Goal: Task Accomplishment & Management: Manage account settings

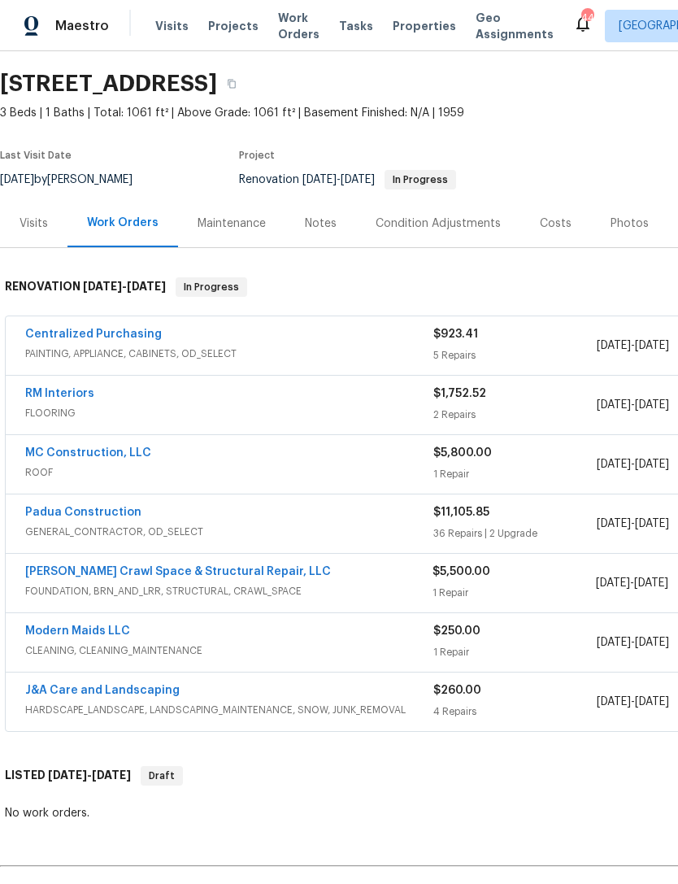
scroll to position [48, 0]
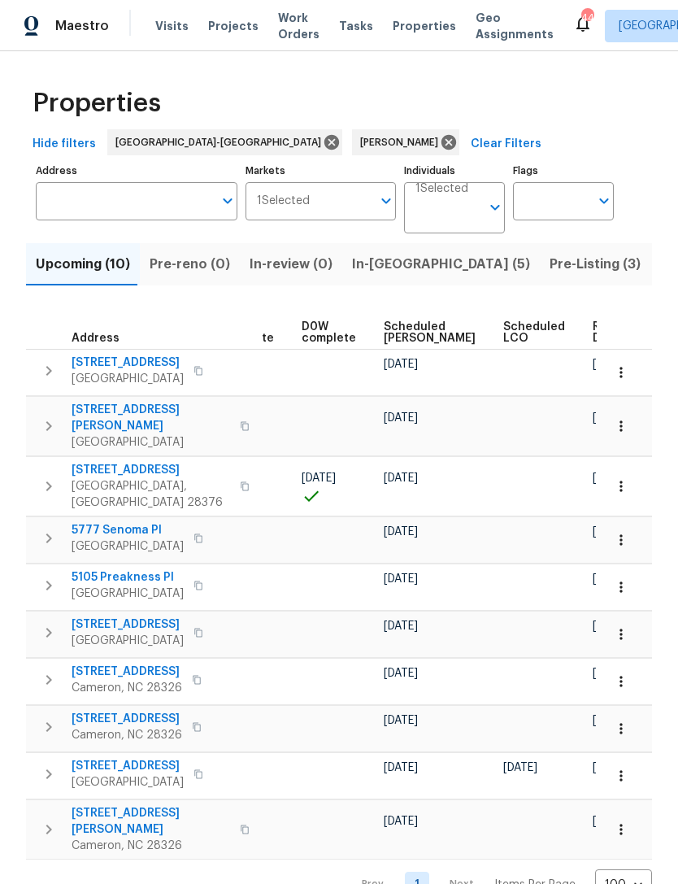
scroll to position [0, 409]
click at [625, 478] on icon "button" at bounding box center [621, 486] width 16 height 16
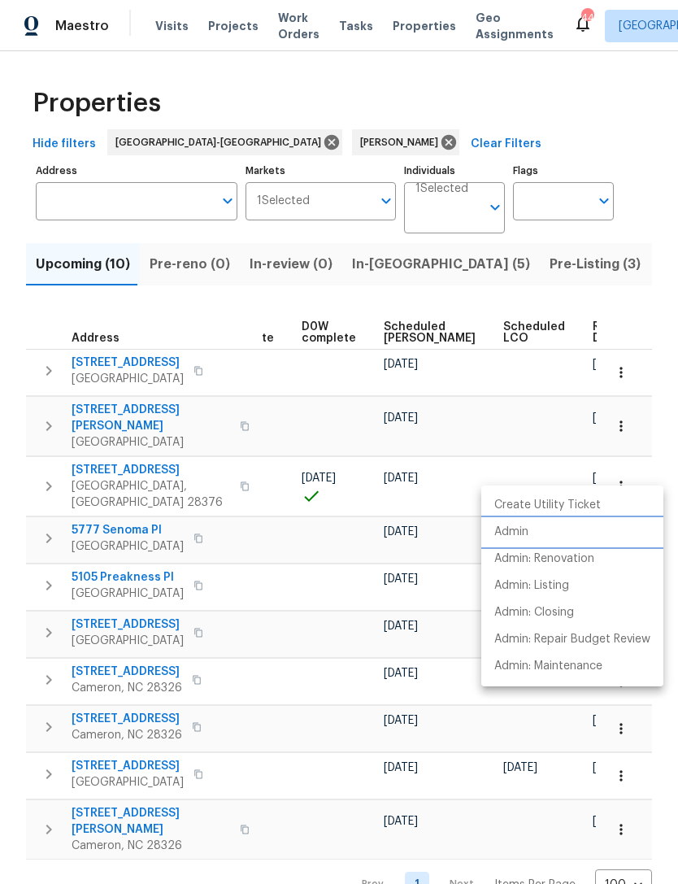
click at [524, 536] on p "Admin" at bounding box center [511, 532] width 34 height 17
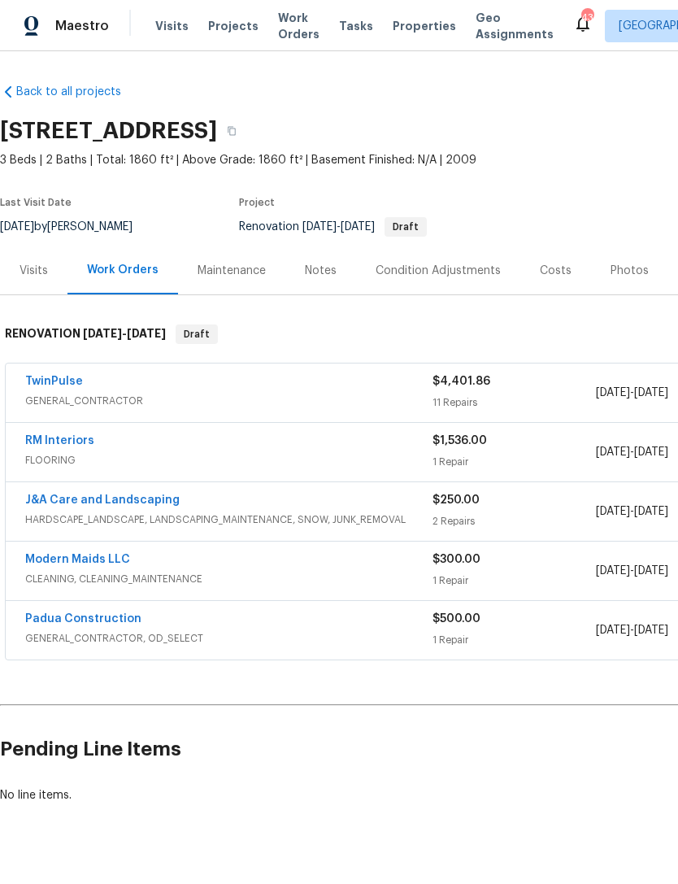
click at [142, 502] on link "J&A Care and Landscaping" at bounding box center [102, 499] width 154 height 11
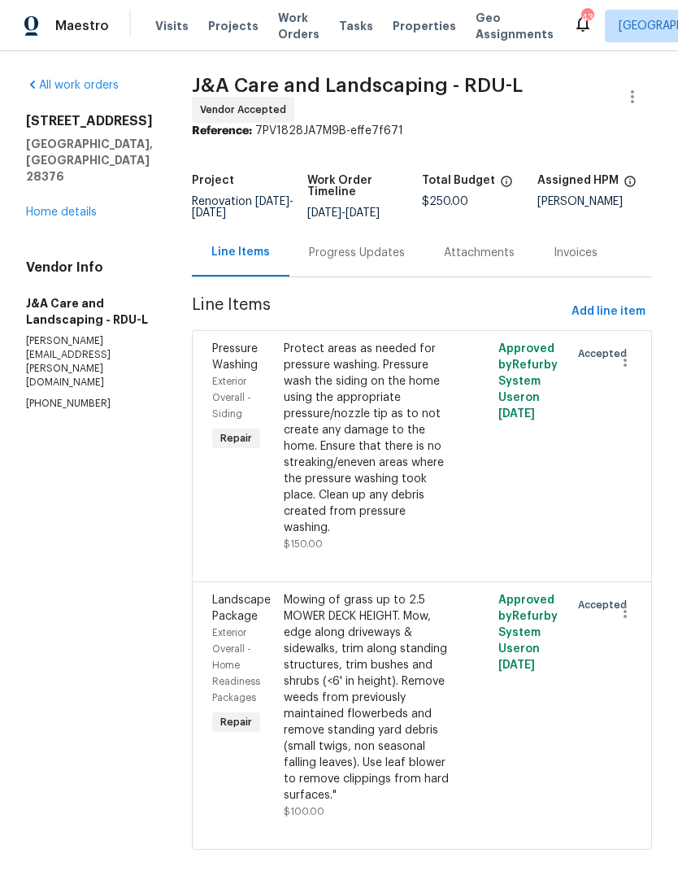
click at [385, 261] on div "Progress Updates" at bounding box center [357, 253] width 96 height 16
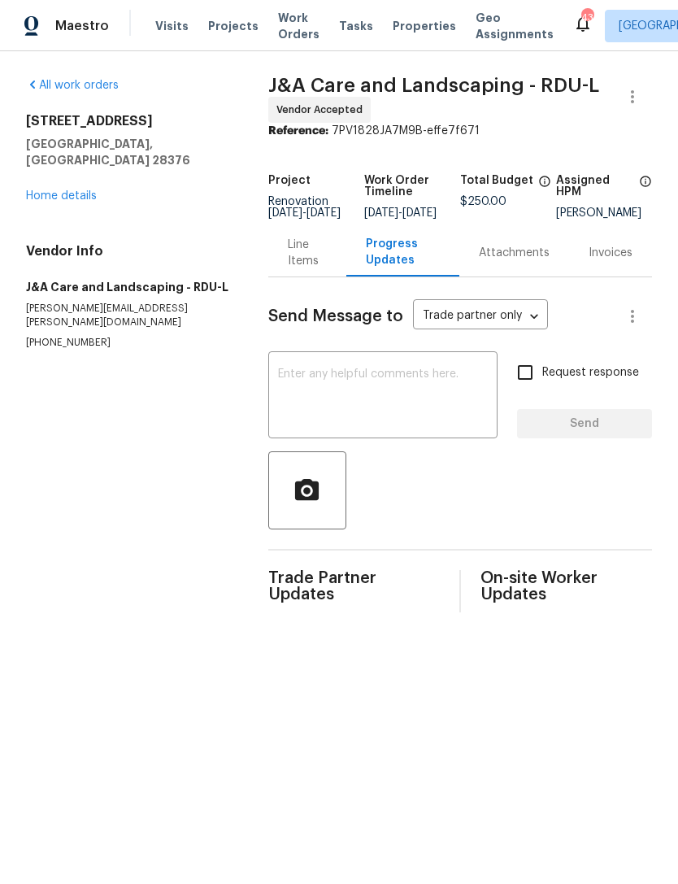
click at [67, 190] on link "Home details" at bounding box center [61, 195] width 71 height 11
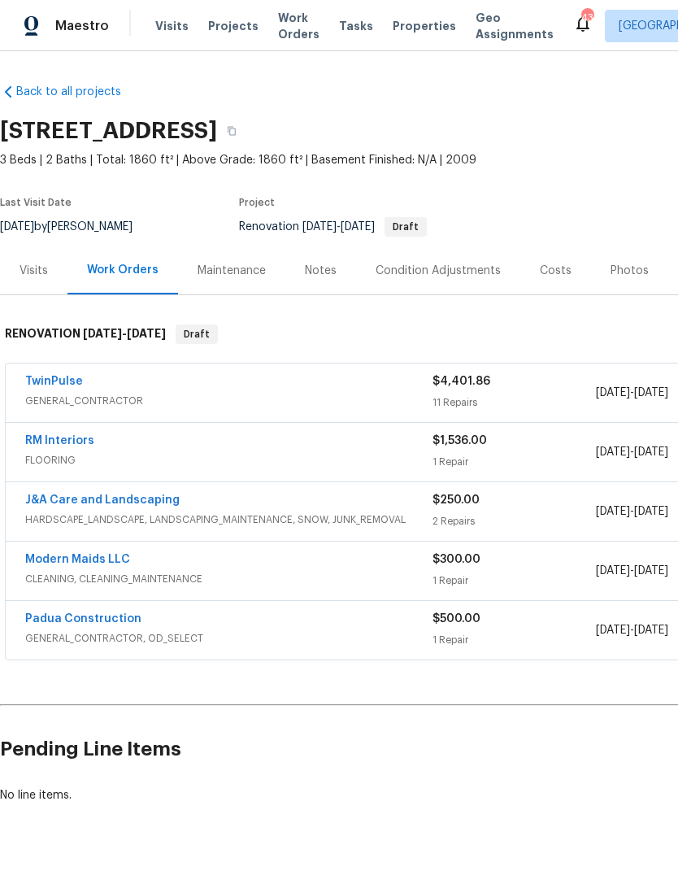
click at [69, 442] on link "RM Interiors" at bounding box center [59, 440] width 69 height 11
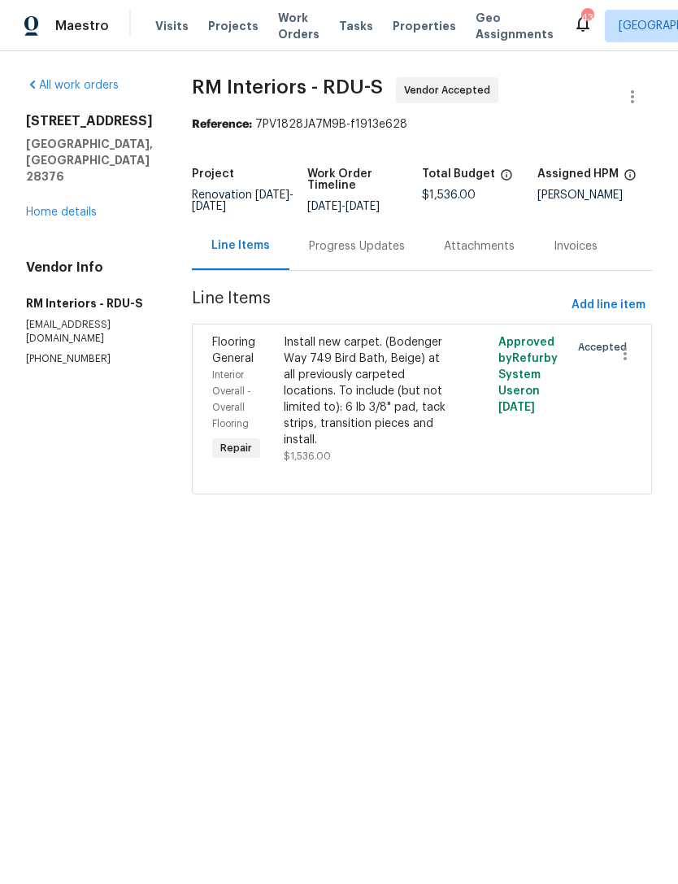
click at [341, 250] on div "Progress Updates" at bounding box center [357, 246] width 96 height 16
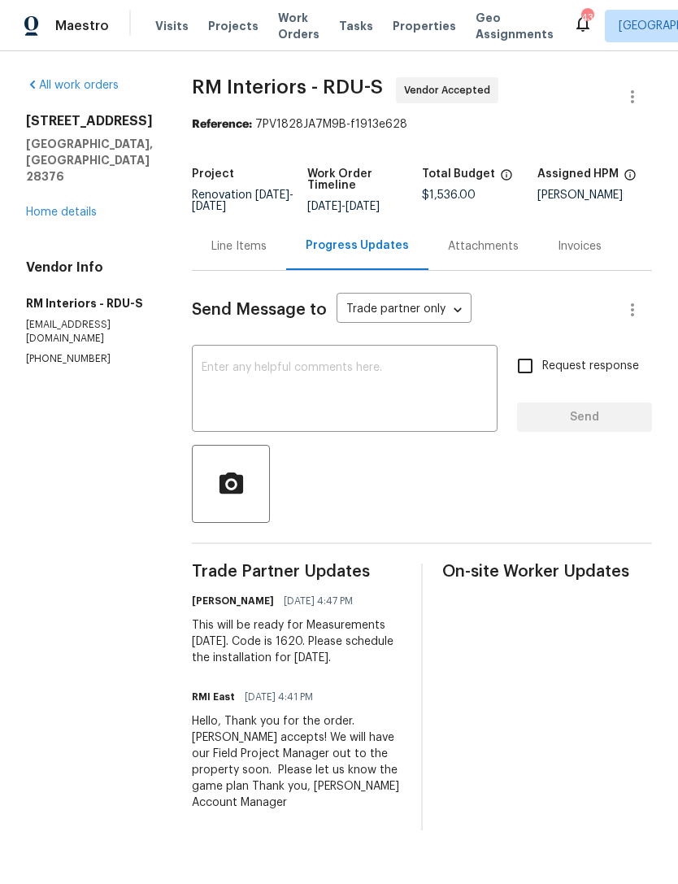
click at [280, 376] on textarea at bounding box center [345, 390] width 286 height 57
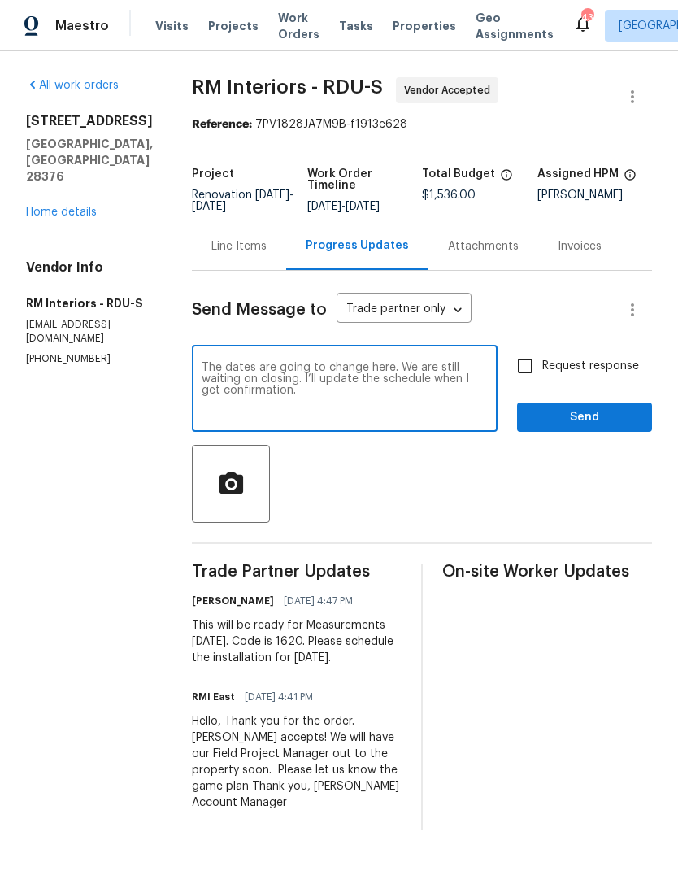
click at [202, 370] on textarea "The dates are going to change here. We are still waiting on closing. I’ll updat…" at bounding box center [345, 390] width 286 height 57
type textarea "The dates are going to change here. We are still waiting on closing. I’ll updat…"
click at [579, 416] on span "Send" at bounding box center [584, 417] width 109 height 20
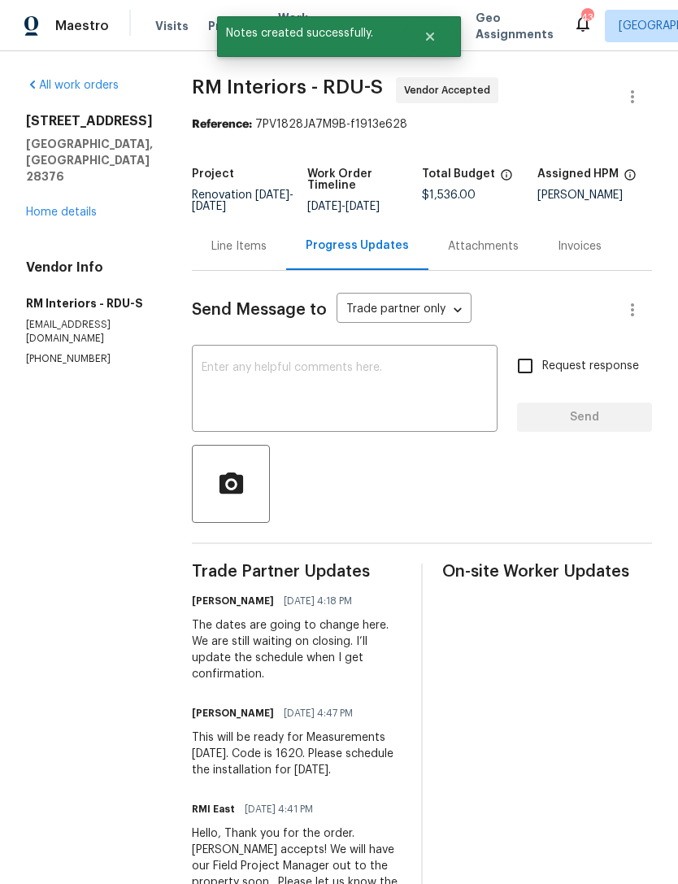
click at [63, 207] on link "Home details" at bounding box center [61, 212] width 71 height 11
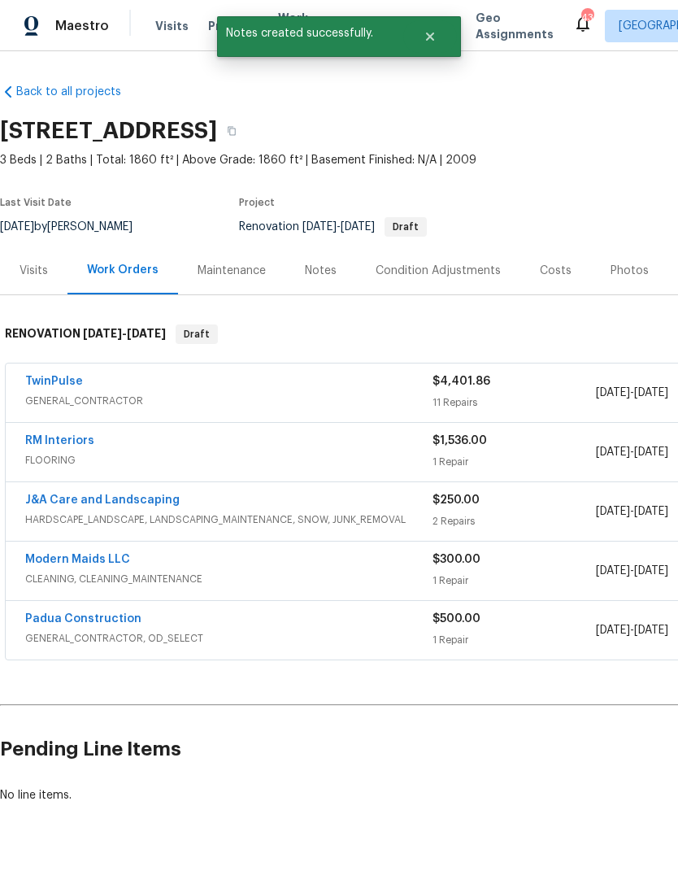
click at [77, 382] on link "TwinPulse" at bounding box center [54, 381] width 58 height 11
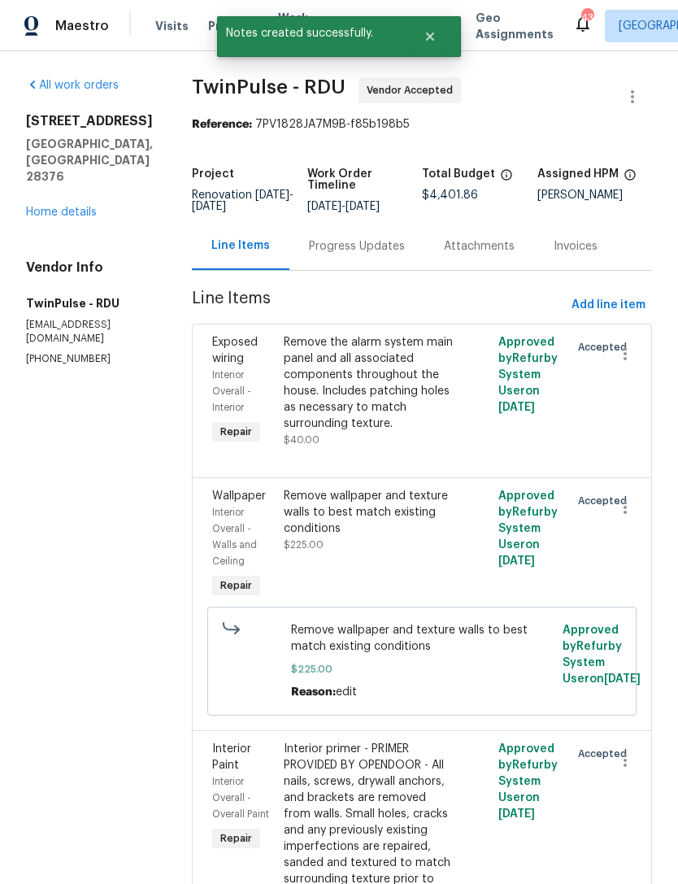
click at [361, 248] on div "Progress Updates" at bounding box center [357, 246] width 96 height 16
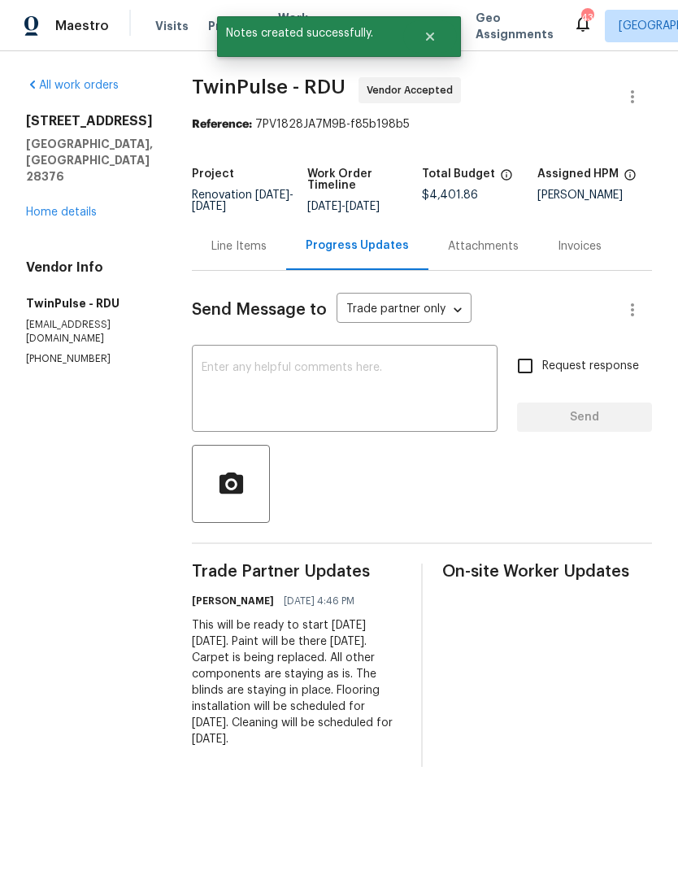
click at [293, 375] on textarea at bounding box center [345, 390] width 286 height 57
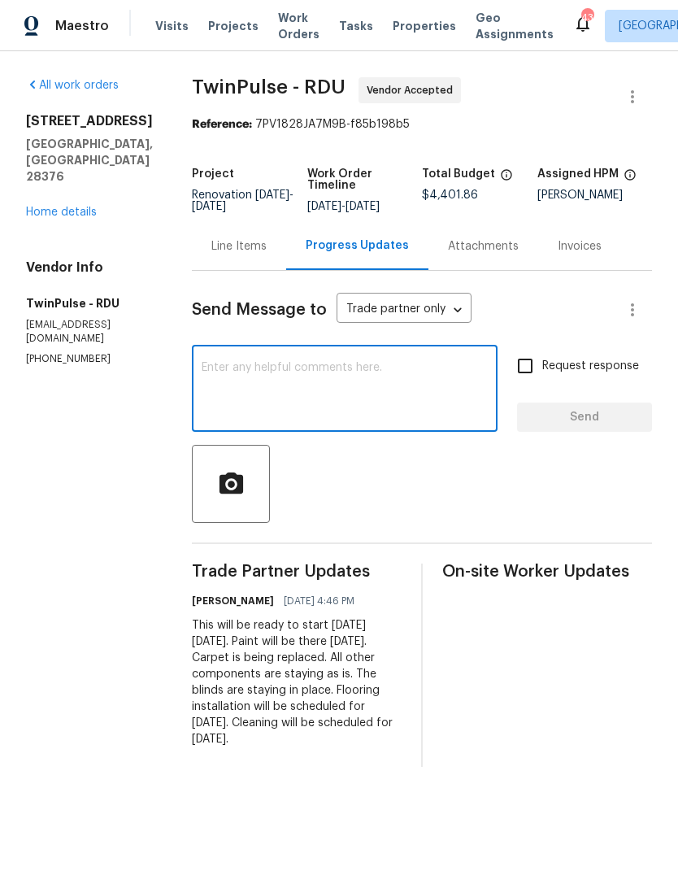
click at [280, 371] on textarea at bounding box center [345, 390] width 286 height 57
paste textarea "The dates are going to change here. We are still waiting on closing. I’ll updat…"
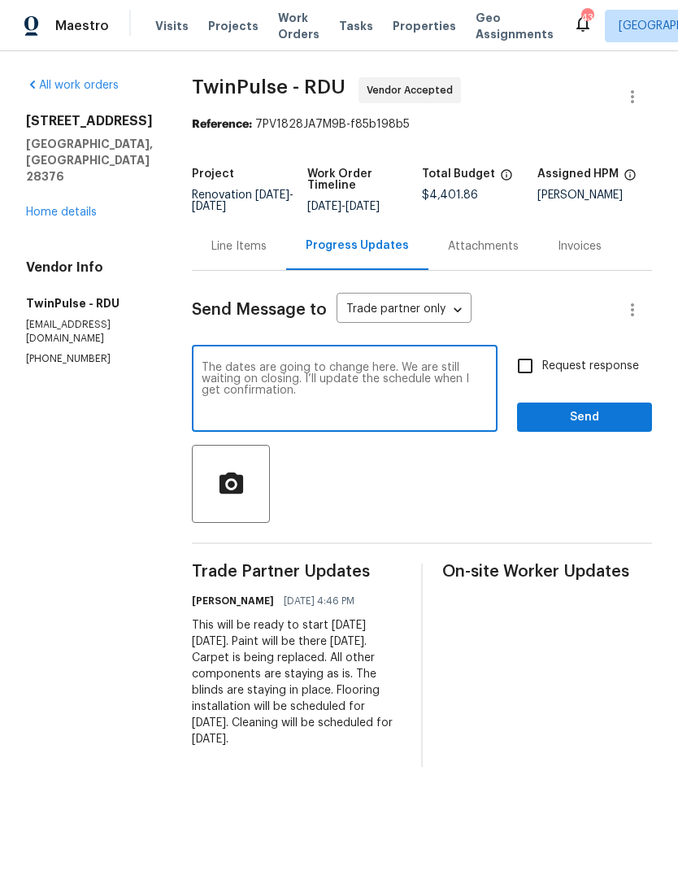
type textarea "The dates are going to change here. We are still waiting on closing. I’ll updat…"
click at [524, 366] on input "Request response" at bounding box center [525, 366] width 34 height 34
checkbox input "true"
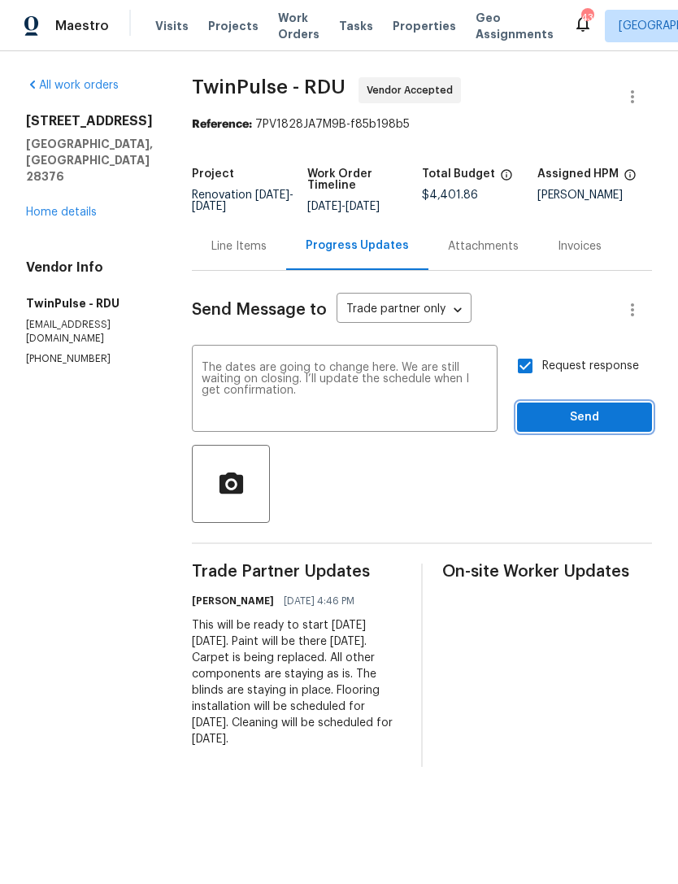
click at [582, 418] on span "Send" at bounding box center [584, 417] width 109 height 20
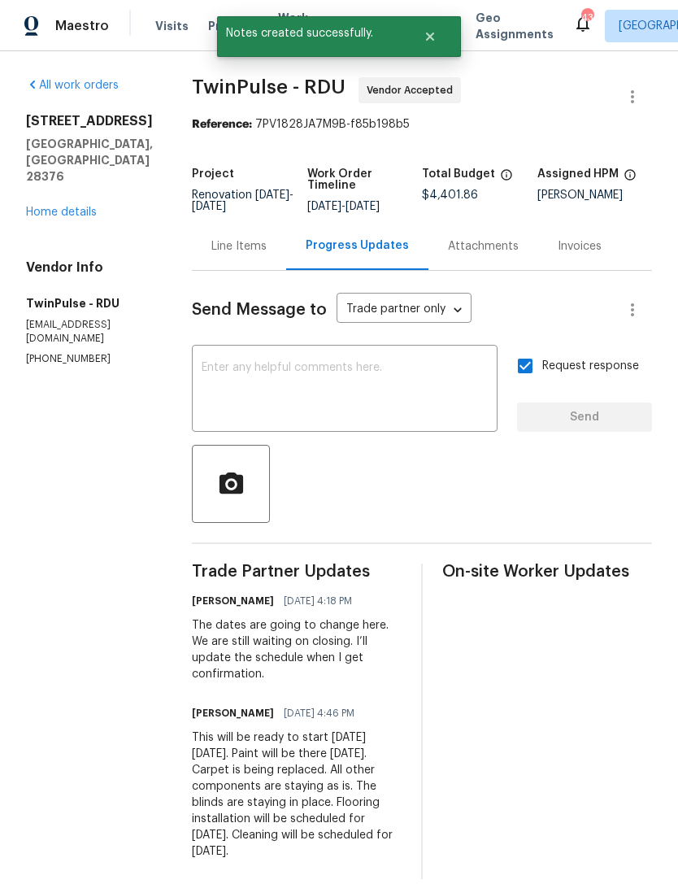
click at [67, 207] on link "Home details" at bounding box center [61, 212] width 71 height 11
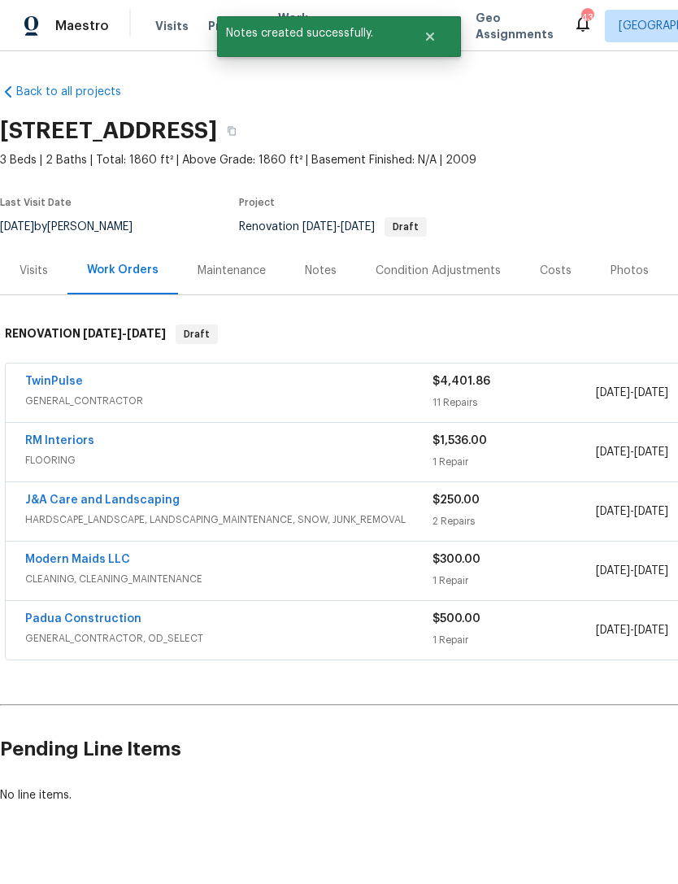
click at [137, 495] on link "J&A Care and Landscaping" at bounding box center [102, 499] width 154 height 11
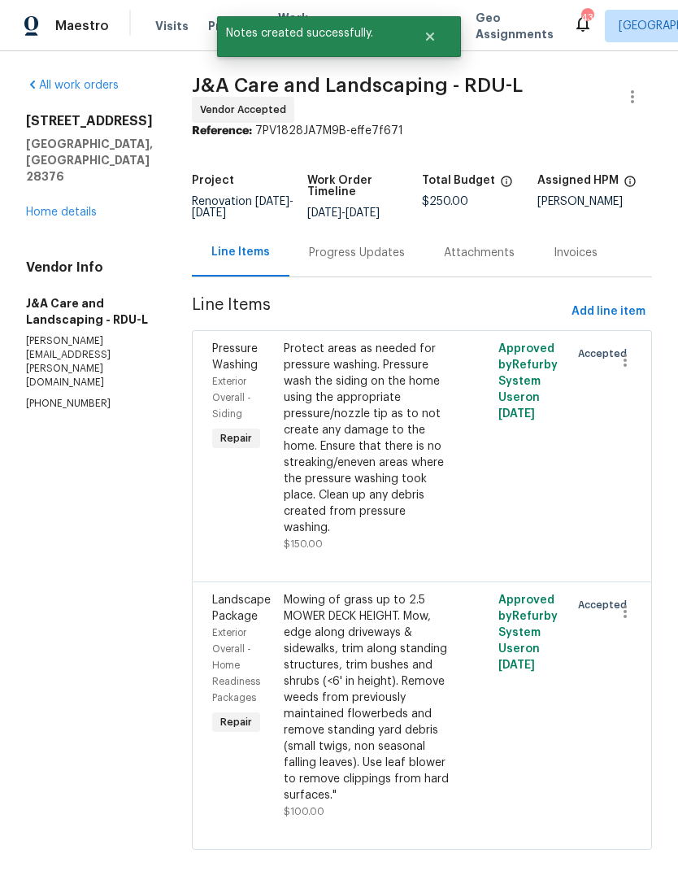
click at [373, 261] on div "Progress Updates" at bounding box center [357, 253] width 96 height 16
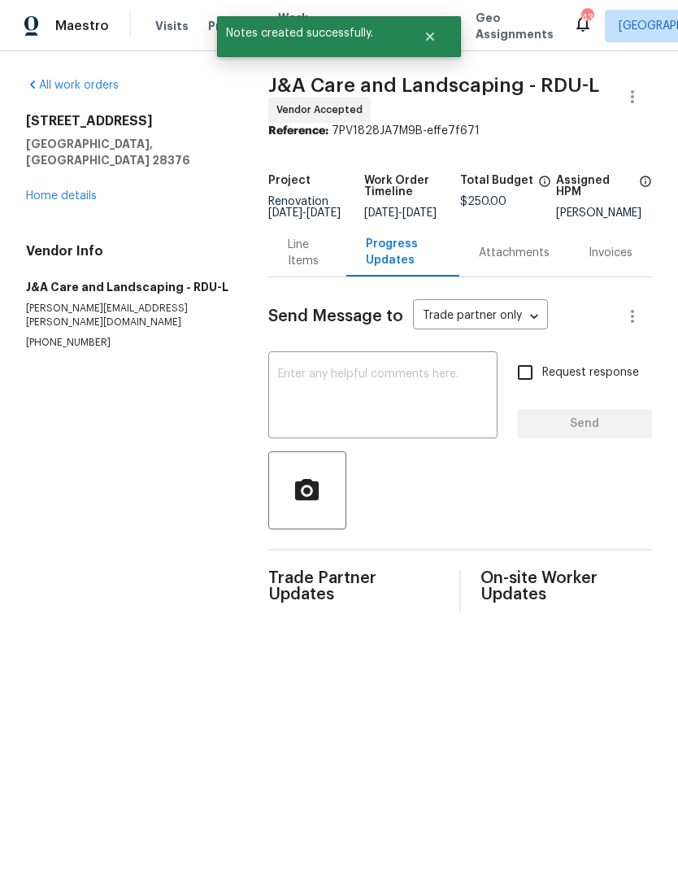
click at [307, 396] on textarea at bounding box center [383, 396] width 210 height 57
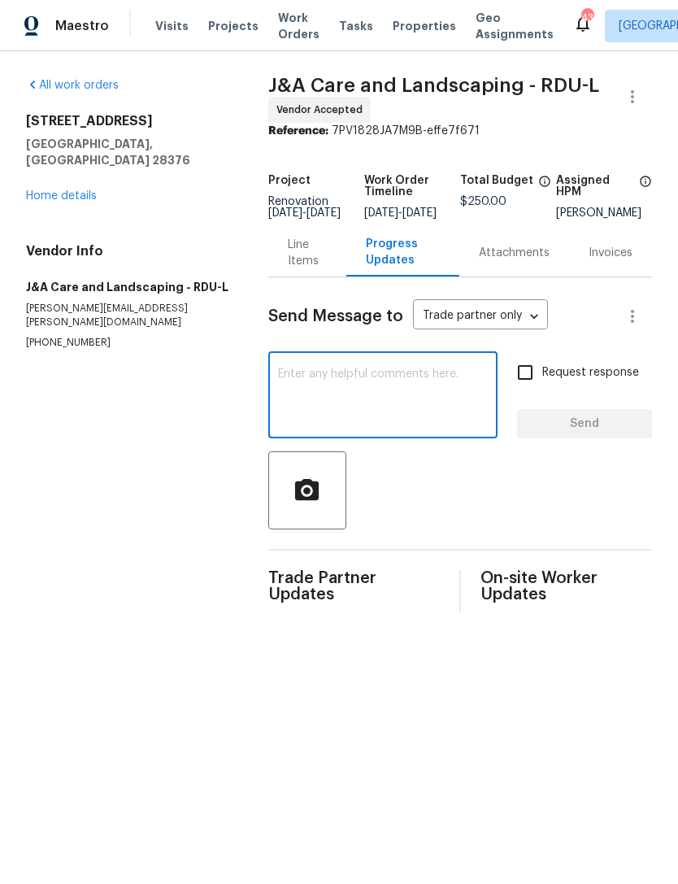
paste textarea "The dates are going to change here. We are still waiting on closing. I’ll updat…"
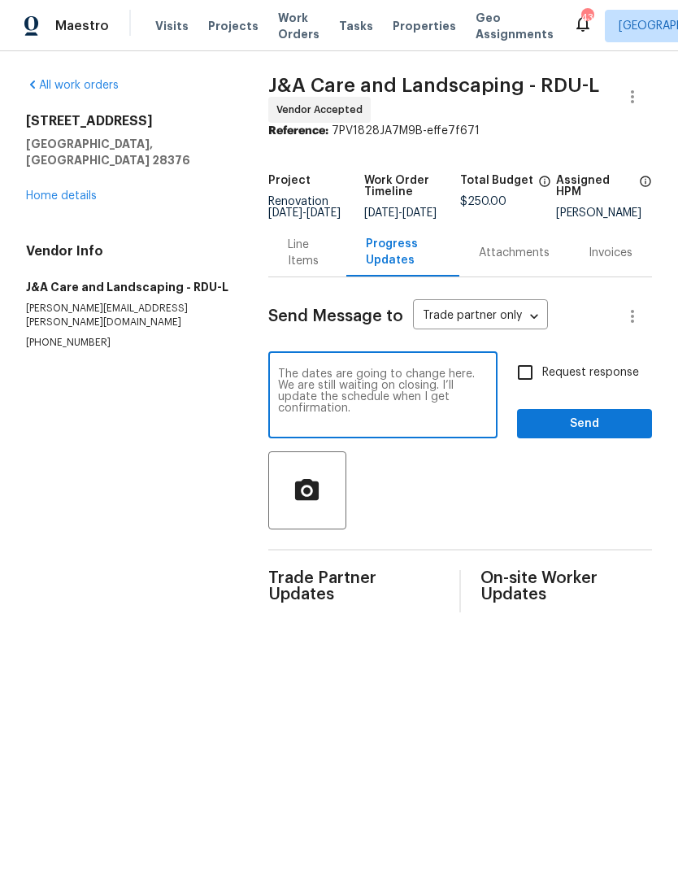
type textarea "The dates are going to change here. We are still waiting on closing. I’ll updat…"
click at [577, 434] on span "Send" at bounding box center [584, 424] width 109 height 20
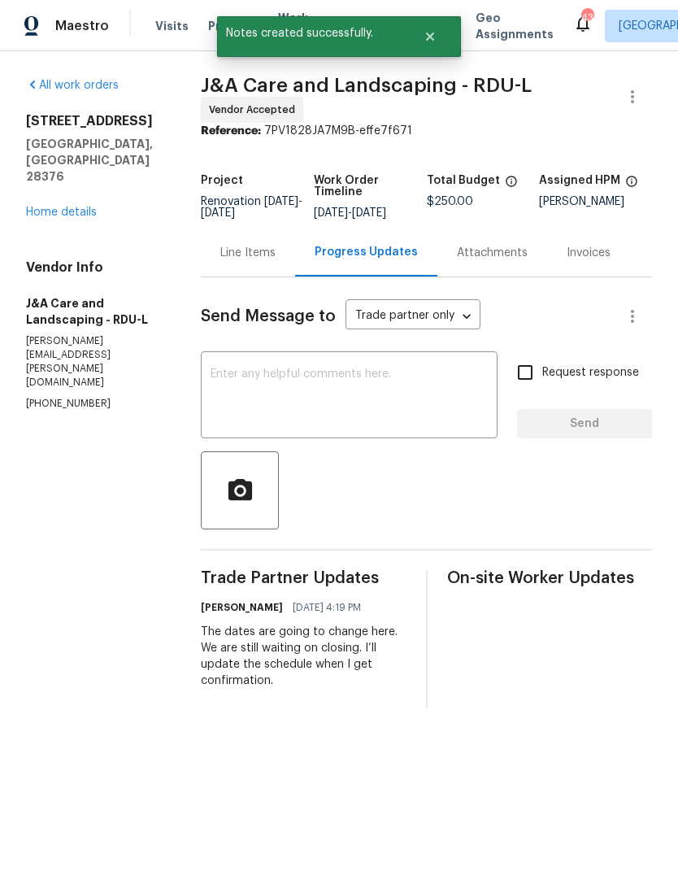
click at [73, 207] on link "Home details" at bounding box center [61, 212] width 71 height 11
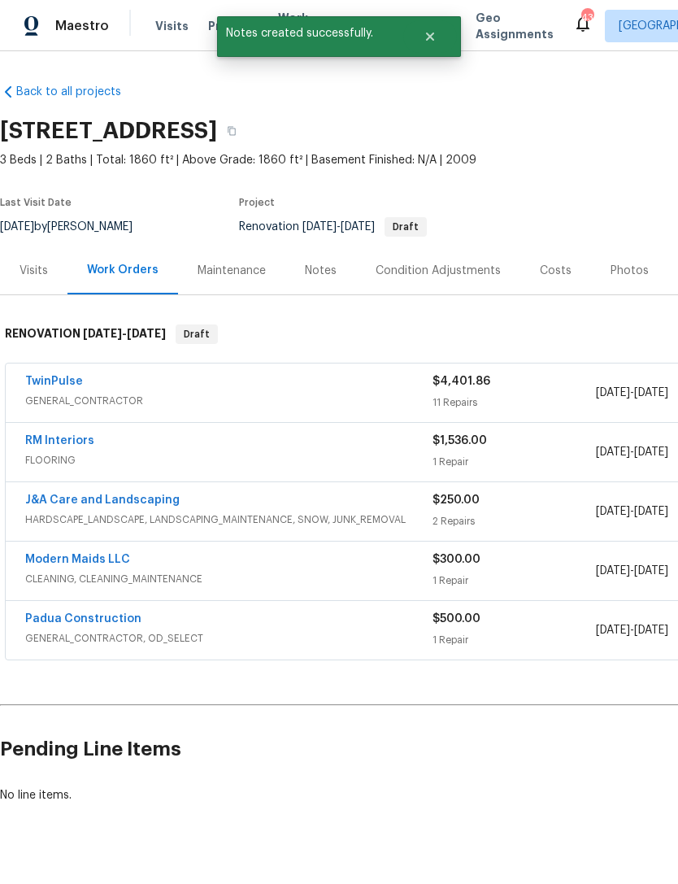
click at [102, 564] on link "Modern Maids LLC" at bounding box center [77, 559] width 105 height 11
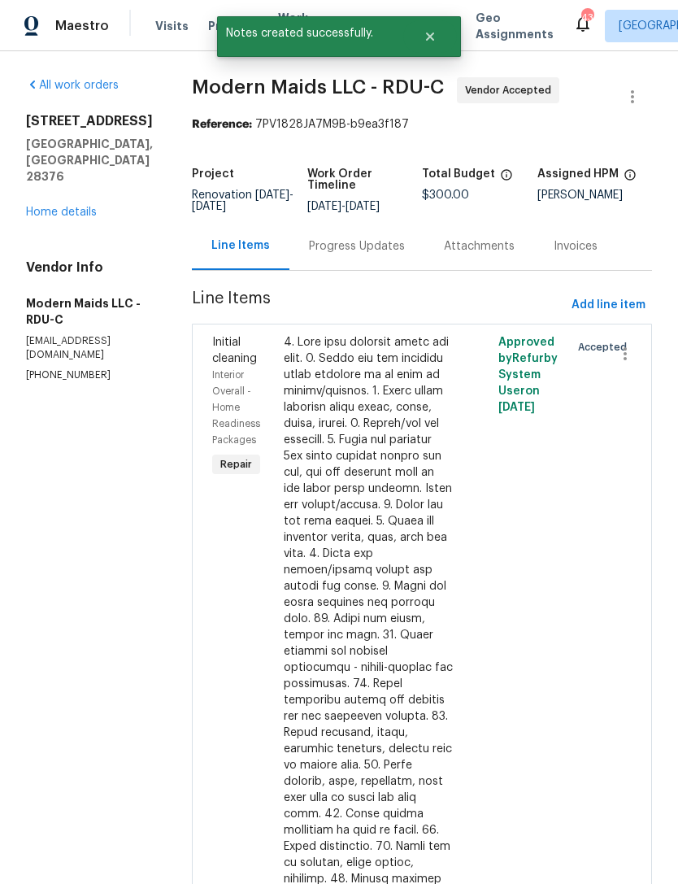
click at [357, 249] on div "Progress Updates" at bounding box center [356, 246] width 135 height 48
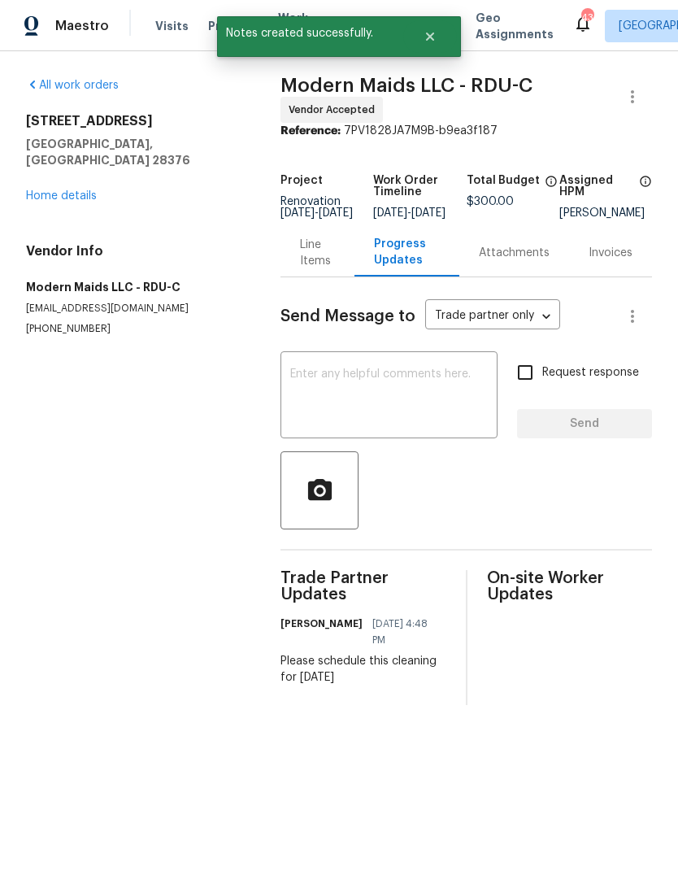
click at [347, 395] on textarea at bounding box center [389, 396] width 198 height 57
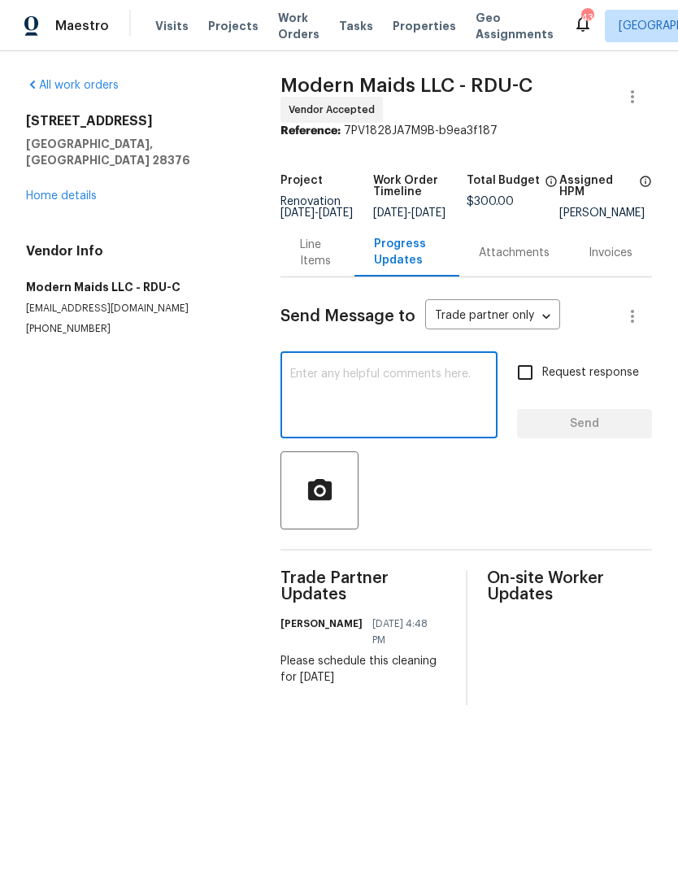
click at [344, 393] on textarea at bounding box center [389, 396] width 198 height 57
paste textarea "The dates are going to change here. We are still waiting on closing. I’ll updat…"
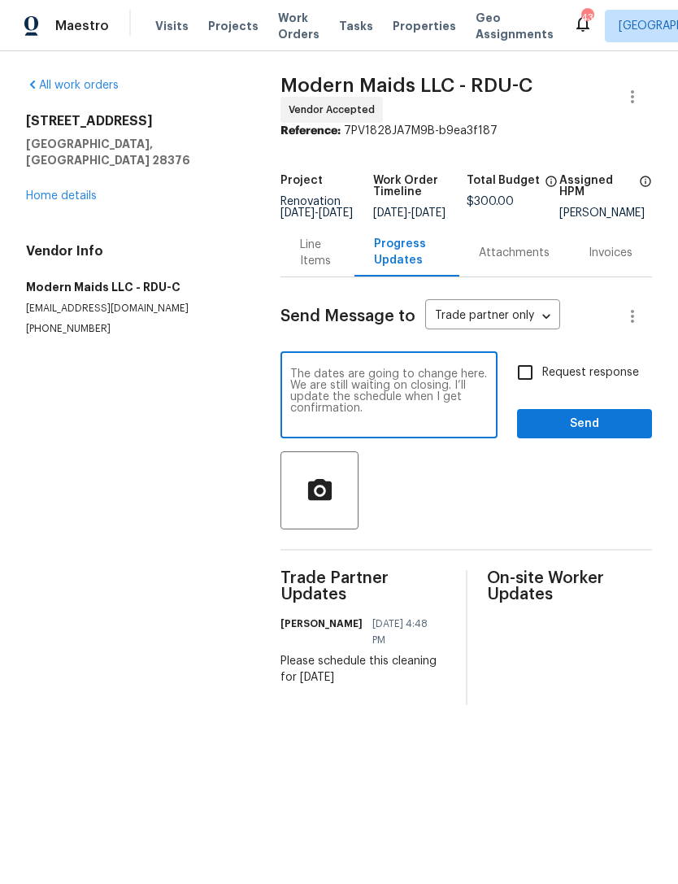
type textarea "The dates are going to change here. We are still waiting on closing. I’ll updat…"
click at [581, 430] on span "Send" at bounding box center [584, 424] width 109 height 20
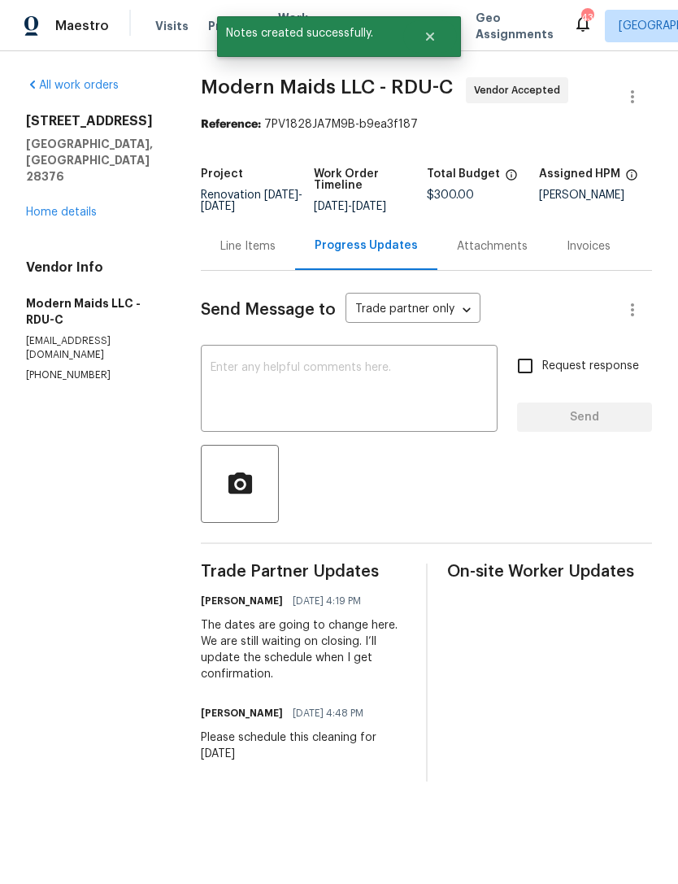
click at [62, 207] on link "Home details" at bounding box center [61, 212] width 71 height 11
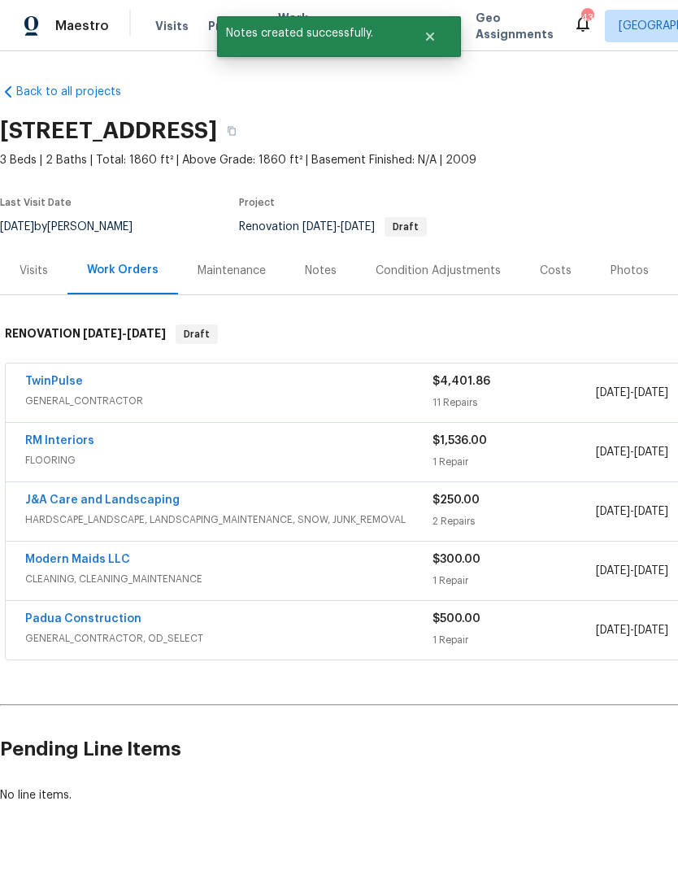
click at [115, 624] on link "Padua Construction" at bounding box center [83, 618] width 116 height 11
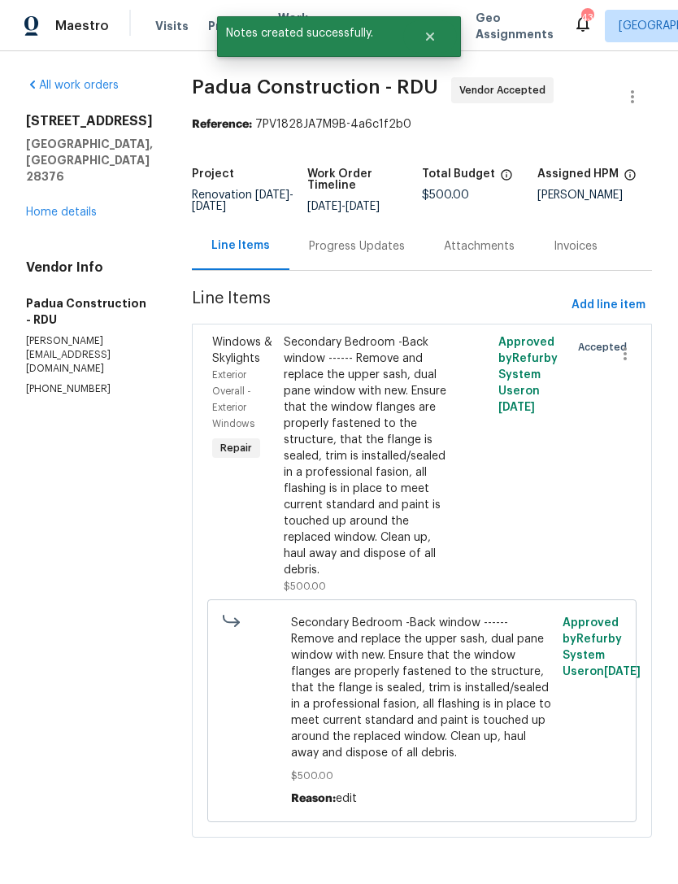
click at [317, 243] on div "Progress Updates" at bounding box center [357, 246] width 96 height 16
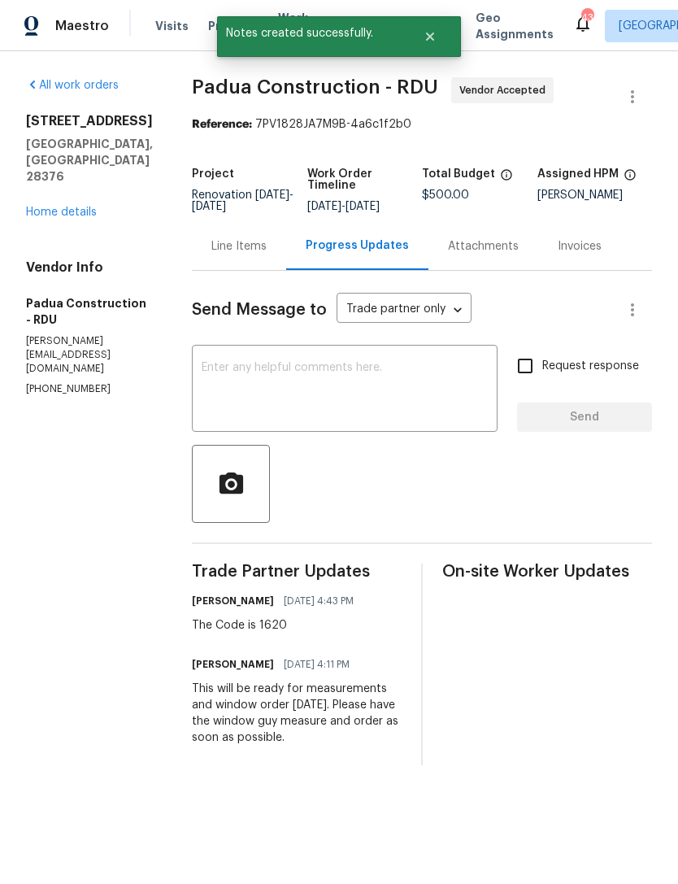
click at [307, 382] on textarea at bounding box center [345, 390] width 286 height 57
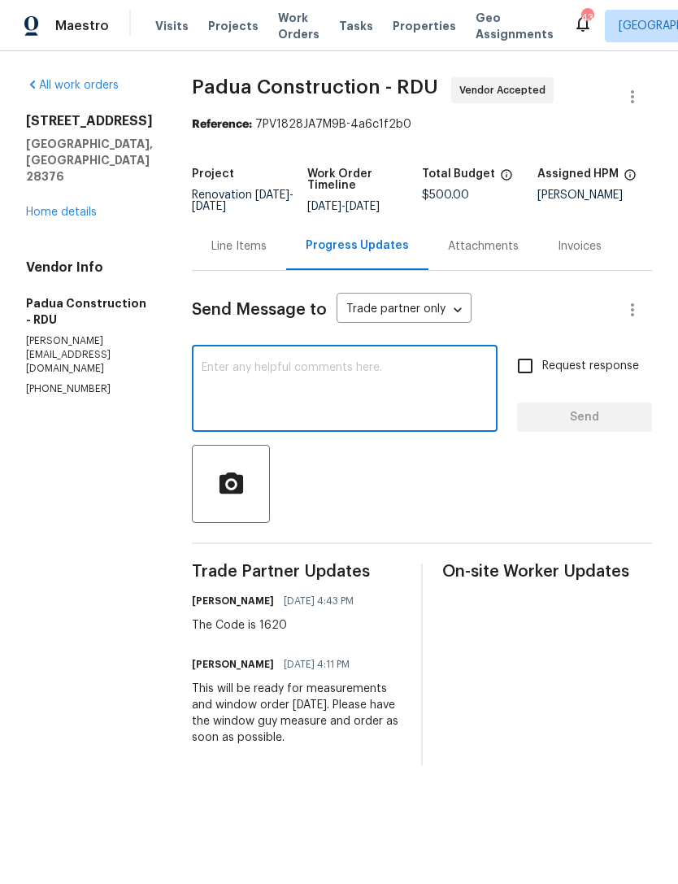
paste textarea "The dates are going to change here. We are still waiting on closing. I’ll updat…"
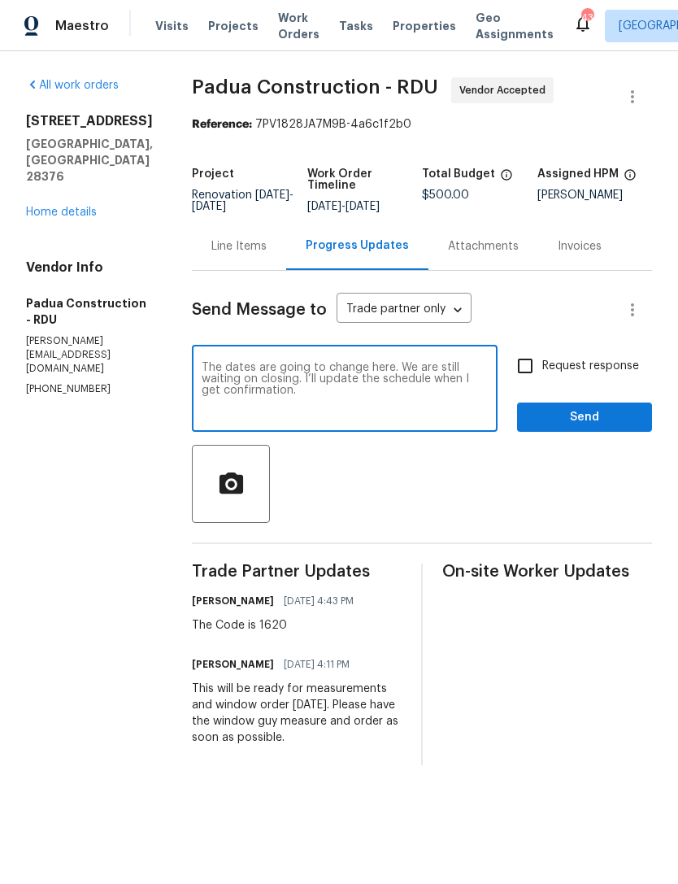
type textarea "The dates are going to change here. We are still waiting on closing. I’ll updat…"
click at [566, 409] on span "Send" at bounding box center [584, 417] width 109 height 20
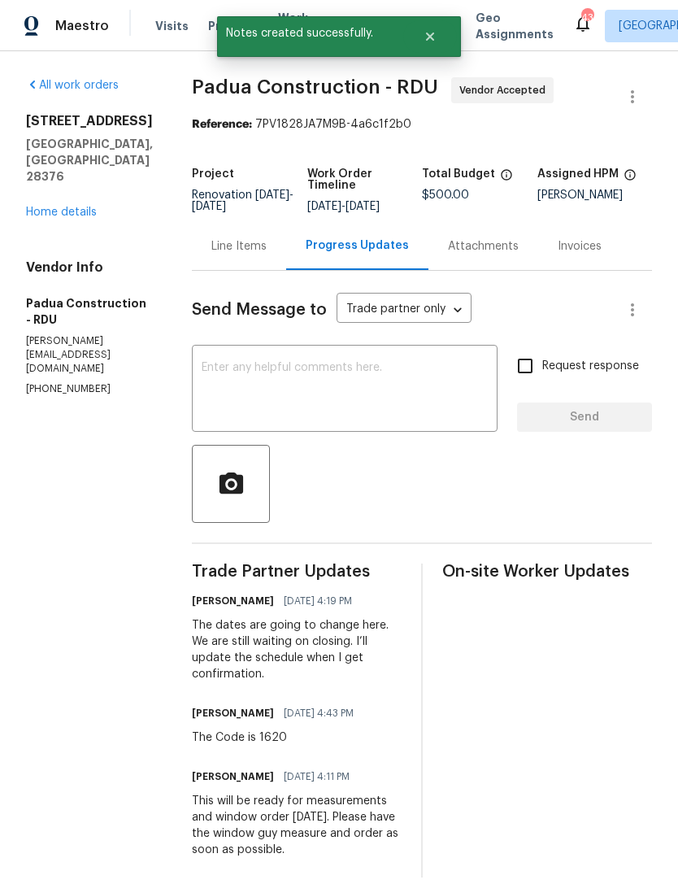
click at [64, 207] on link "Home details" at bounding box center [61, 212] width 71 height 11
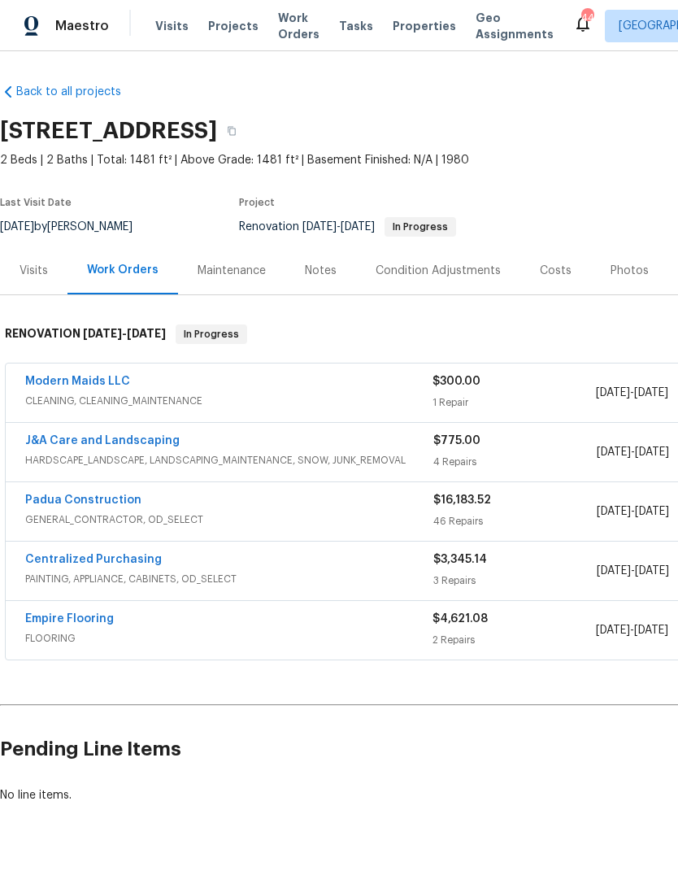
scroll to position [9, 0]
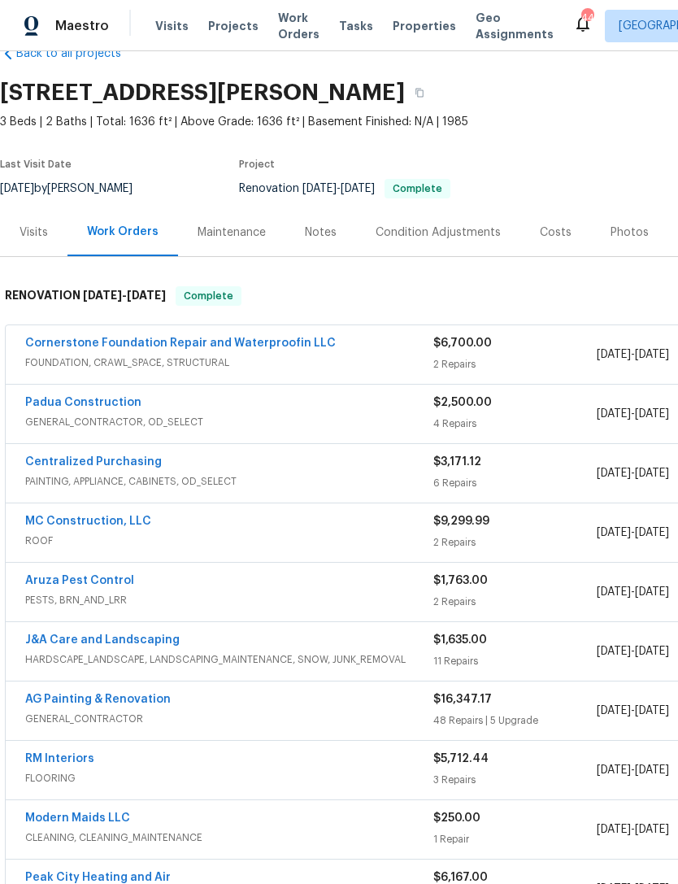
scroll to position [39, 0]
click at [187, 340] on link "Cornerstone Foundation Repair and Waterproofin LLC" at bounding box center [180, 342] width 311 height 11
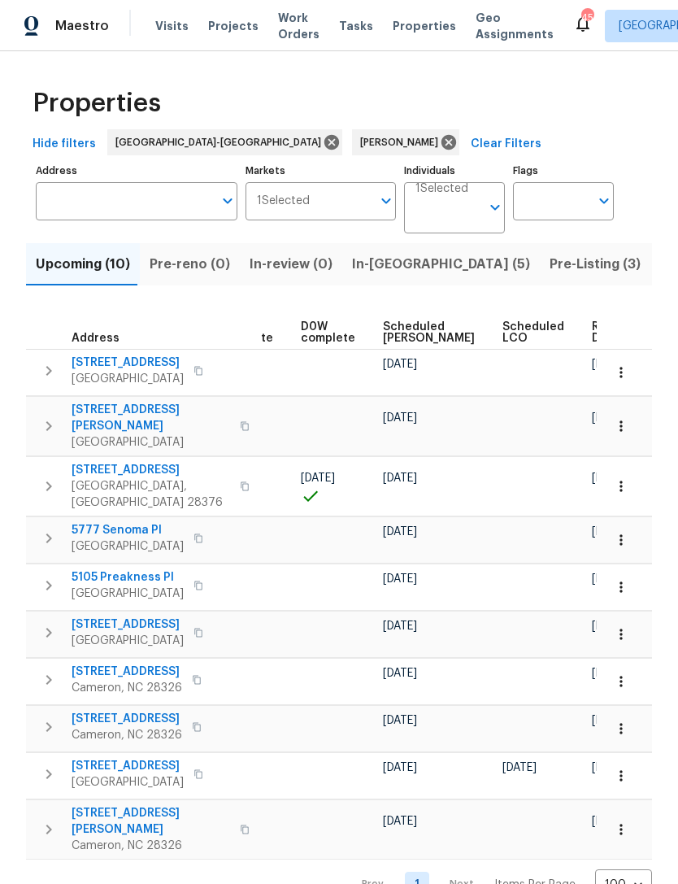
scroll to position [0, 409]
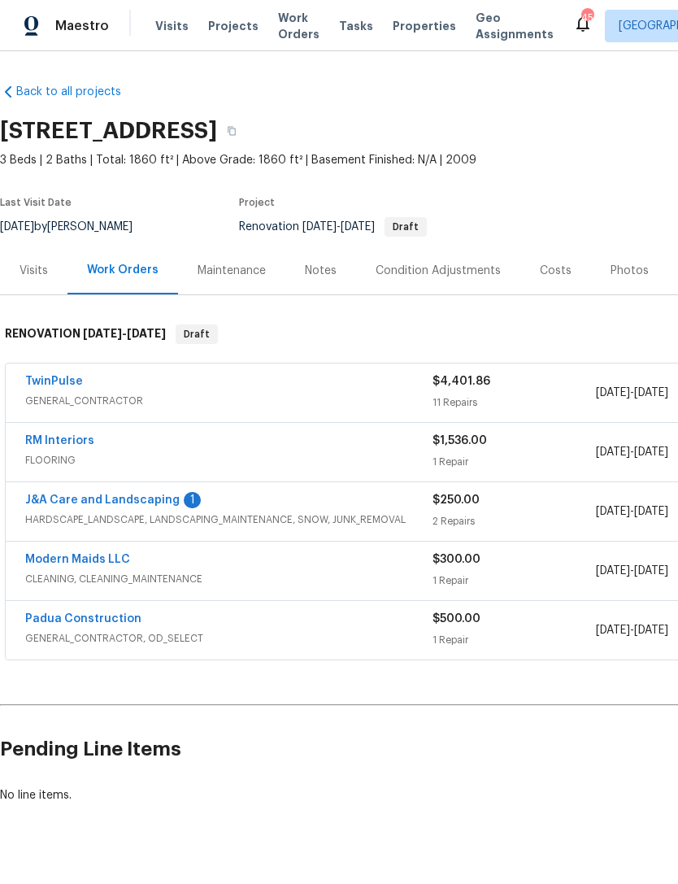
click at [169, 500] on link "J&A Care and Landscaping" at bounding box center [102, 499] width 154 height 11
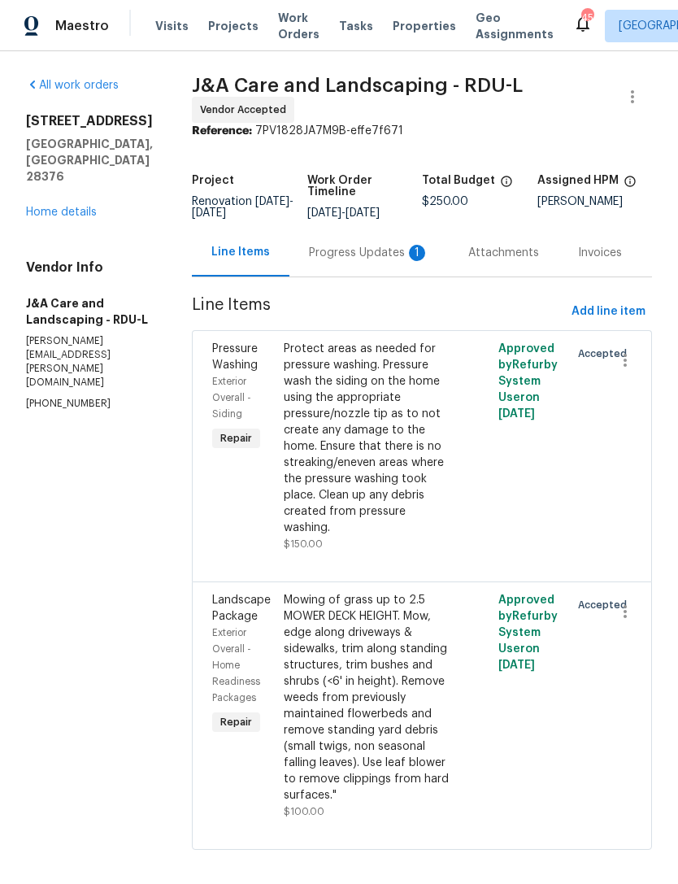
click at [372, 261] on div "Progress Updates 1" at bounding box center [369, 253] width 120 height 16
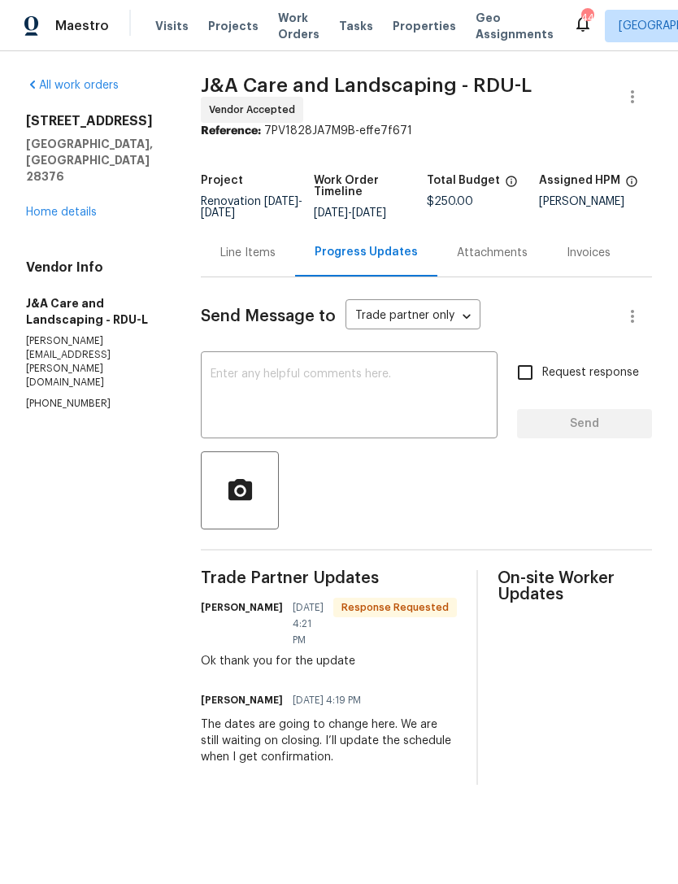
click at [77, 207] on link "Home details" at bounding box center [61, 212] width 71 height 11
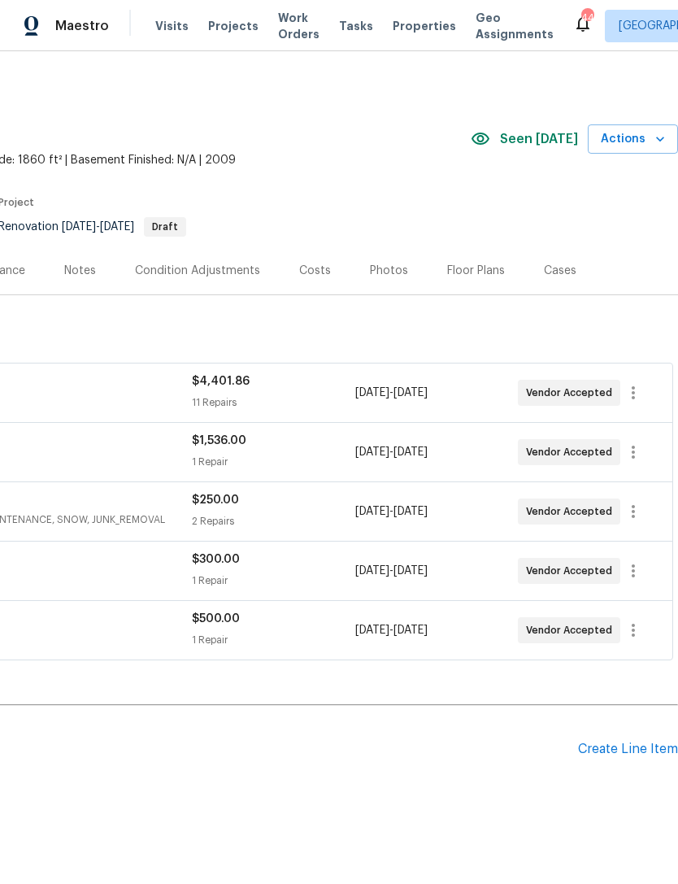
scroll to position [0, 241]
click at [311, 260] on div "Costs" at bounding box center [315, 270] width 71 height 48
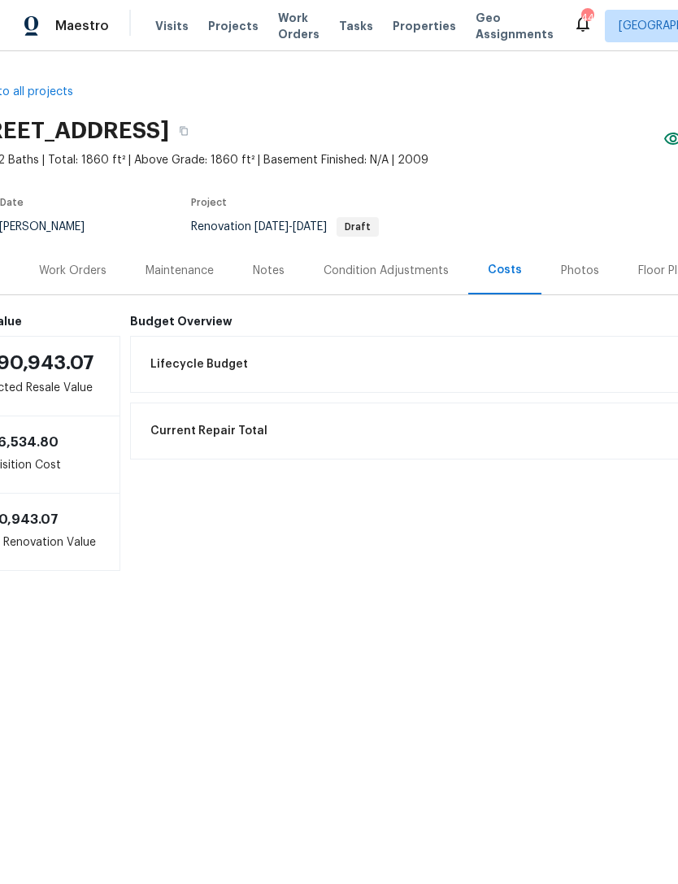
scroll to position [0, 45]
click at [89, 269] on div "Work Orders" at bounding box center [75, 271] width 67 height 16
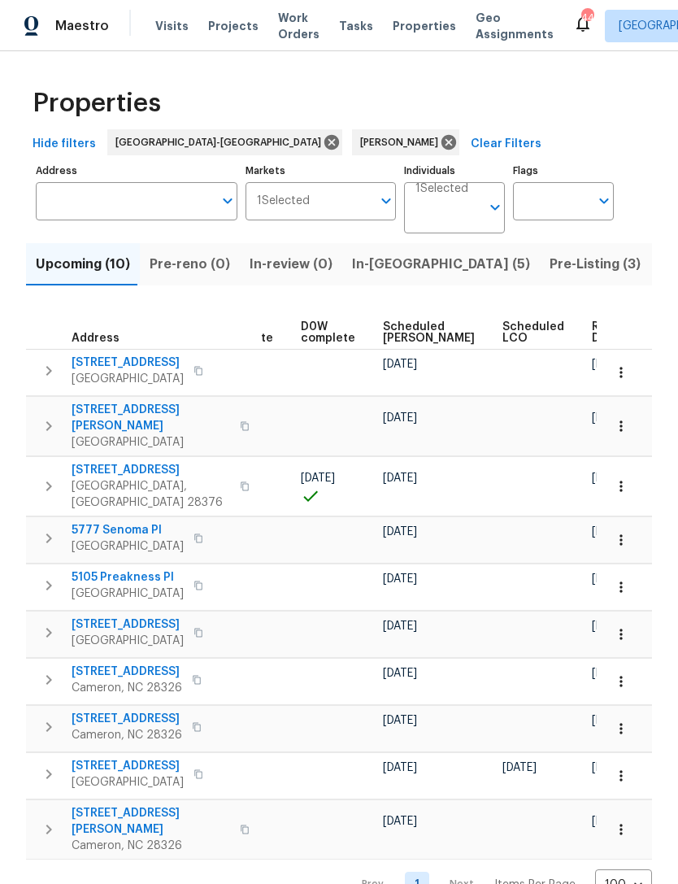
scroll to position [0, 409]
click at [395, 333] on span "Scheduled COE" at bounding box center [430, 332] width 92 height 23
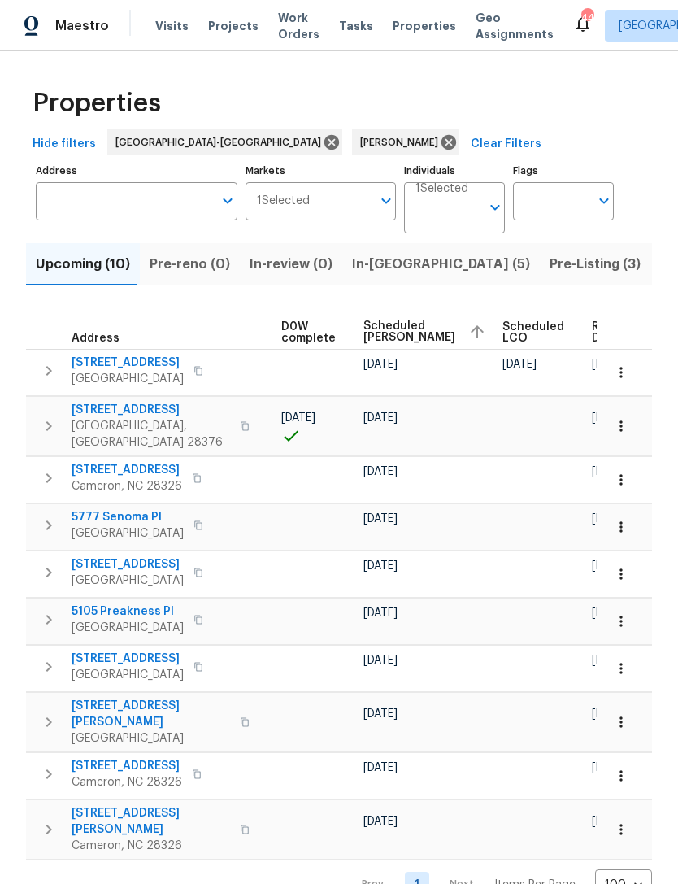
scroll to position [0, 429]
click at [497, 800] on td at bounding box center [541, 829] width 89 height 59
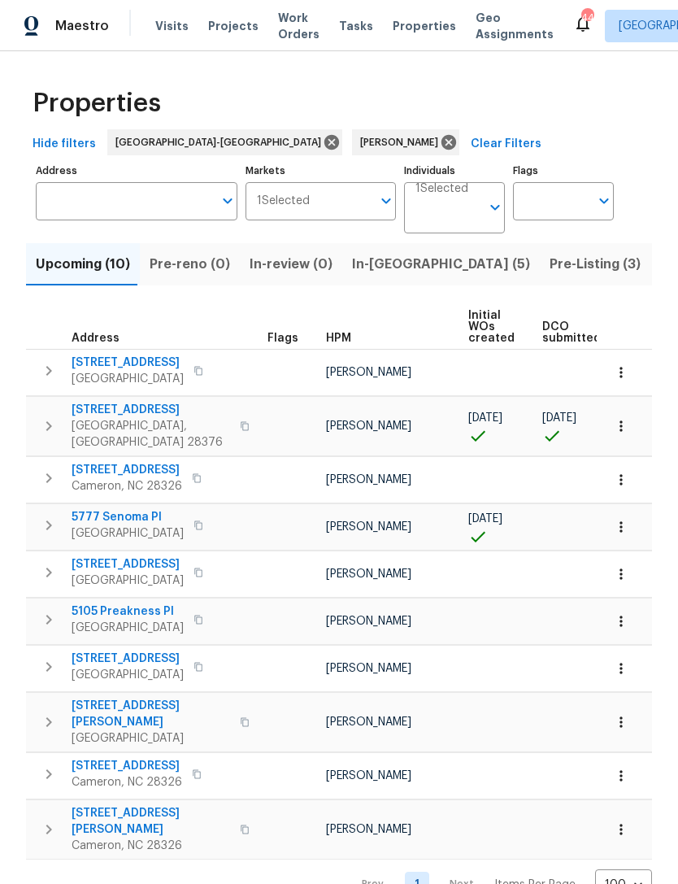
scroll to position [3, 0]
click at [660, 260] on span "Listed (7)" at bounding box center [690, 264] width 61 height 23
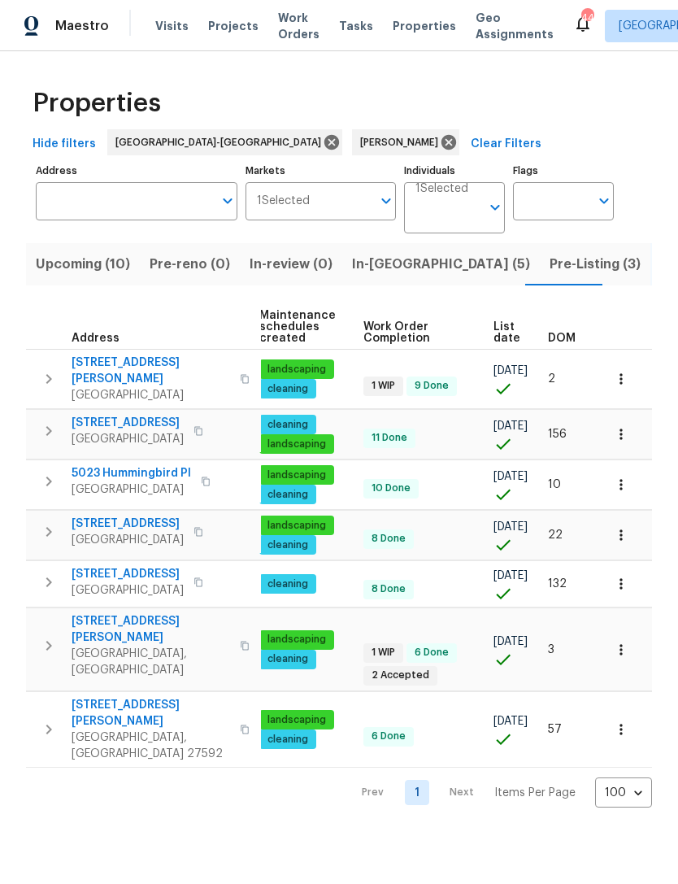
scroll to position [0, 209]
click at [624, 476] on icon "button" at bounding box center [621, 484] width 16 height 16
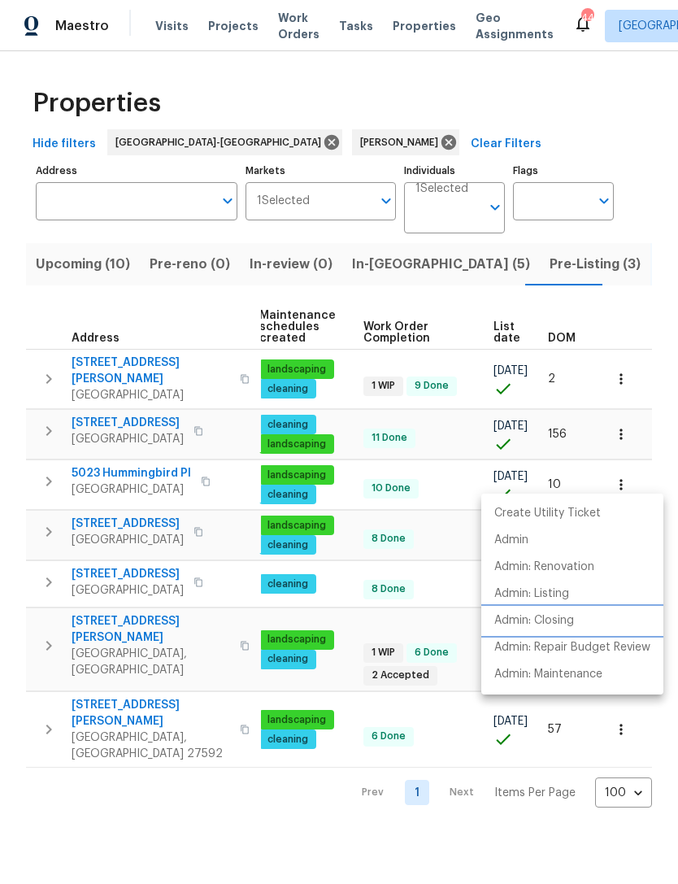
click at [567, 619] on p "Admin: Closing" at bounding box center [534, 620] width 80 height 17
click at [622, 307] on div at bounding box center [339, 442] width 678 height 884
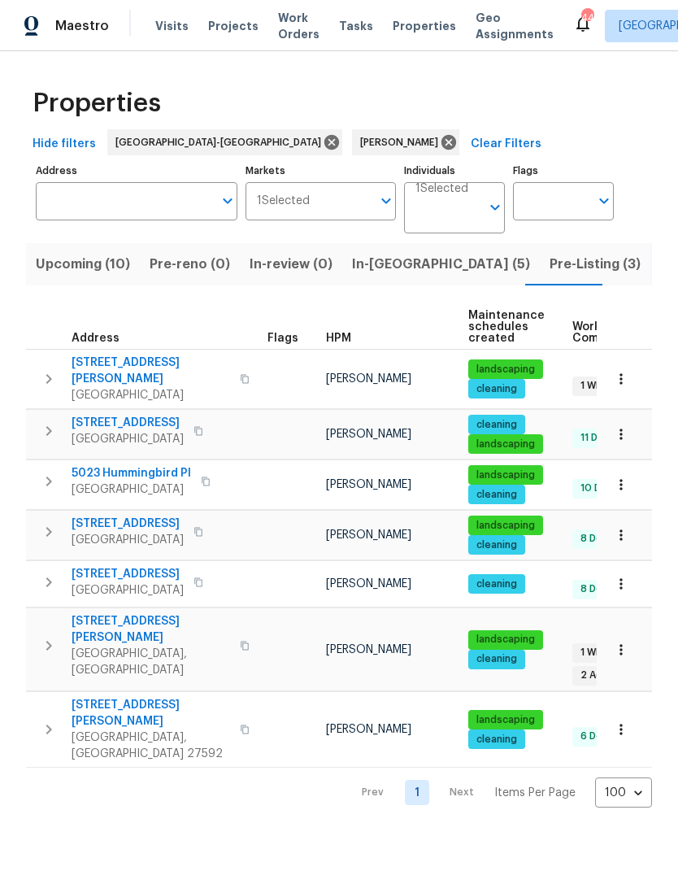
scroll to position [0, 0]
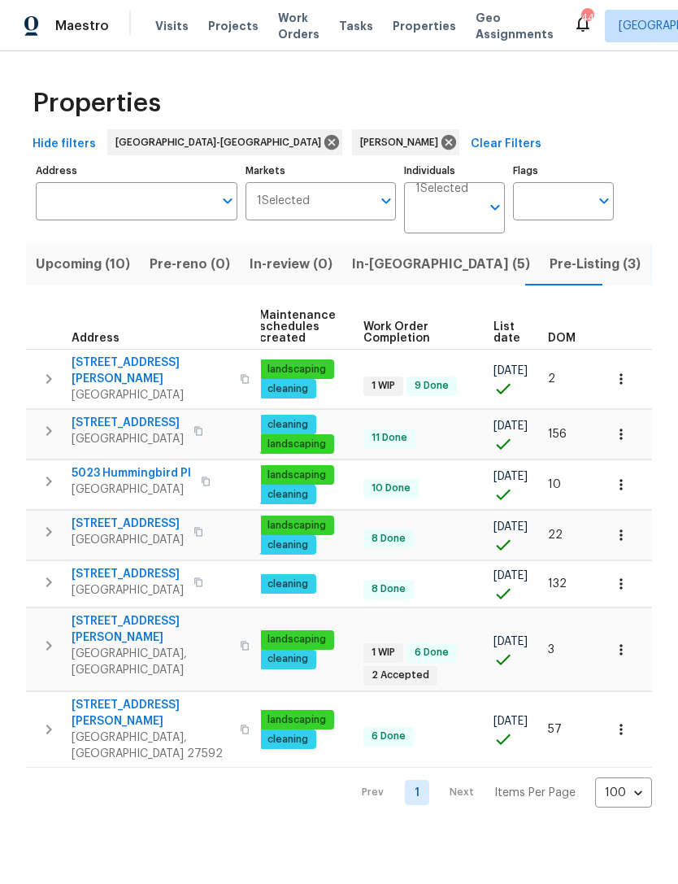
click at [628, 372] on icon "button" at bounding box center [621, 379] width 16 height 16
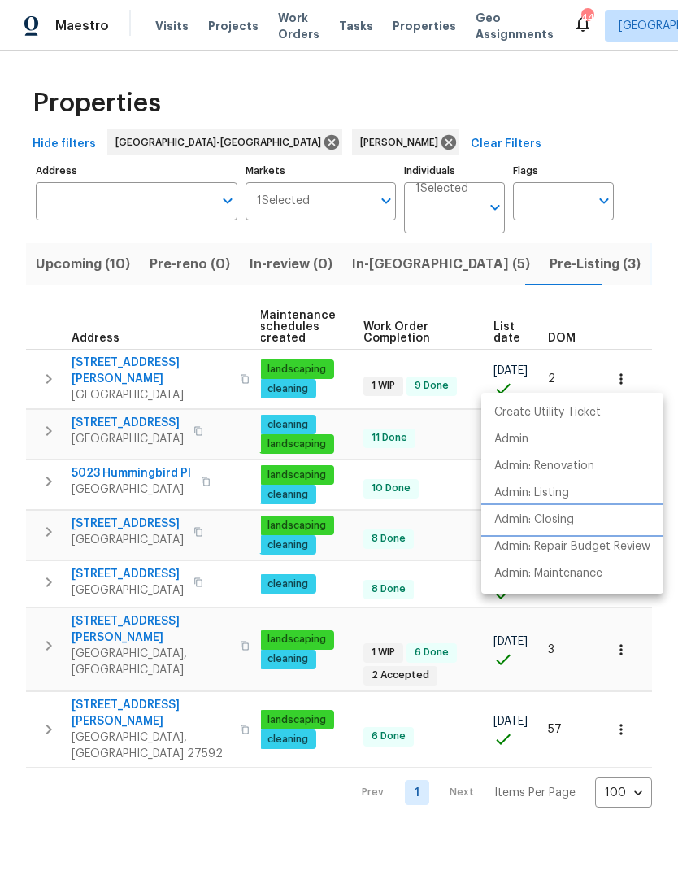
click at [565, 516] on p "Admin: Closing" at bounding box center [534, 519] width 80 height 17
click at [644, 311] on div at bounding box center [339, 442] width 678 height 884
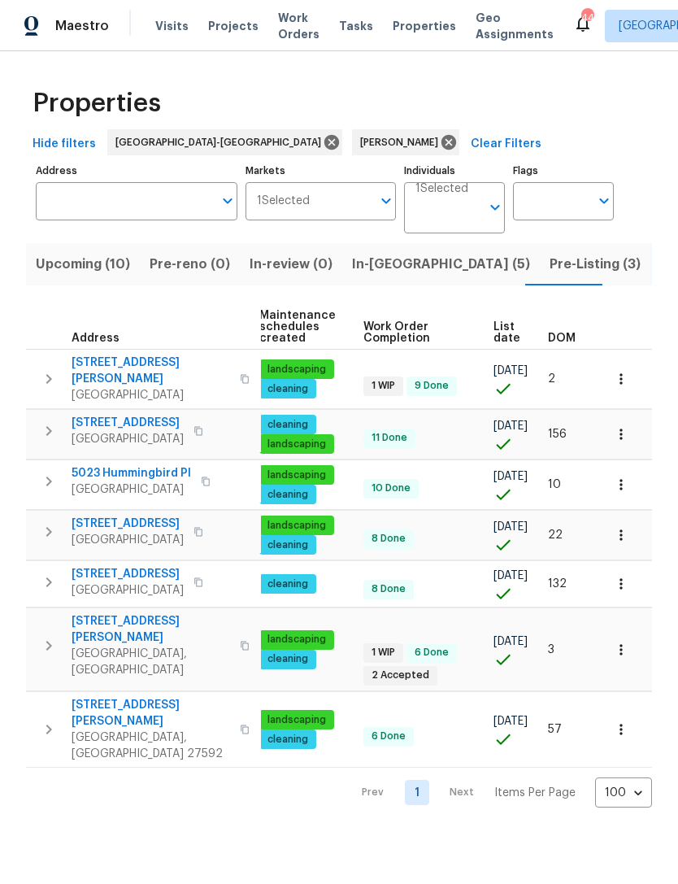
click at [629, 481] on icon "button" at bounding box center [621, 484] width 16 height 16
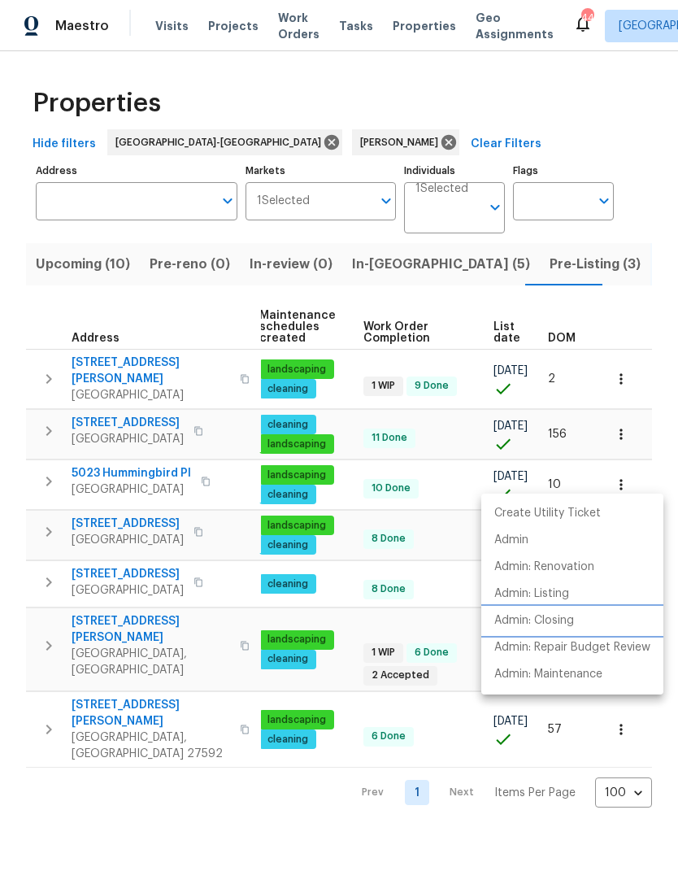
click at [569, 623] on p "Admin: Closing" at bounding box center [534, 620] width 80 height 17
click at [664, 446] on div at bounding box center [339, 442] width 678 height 884
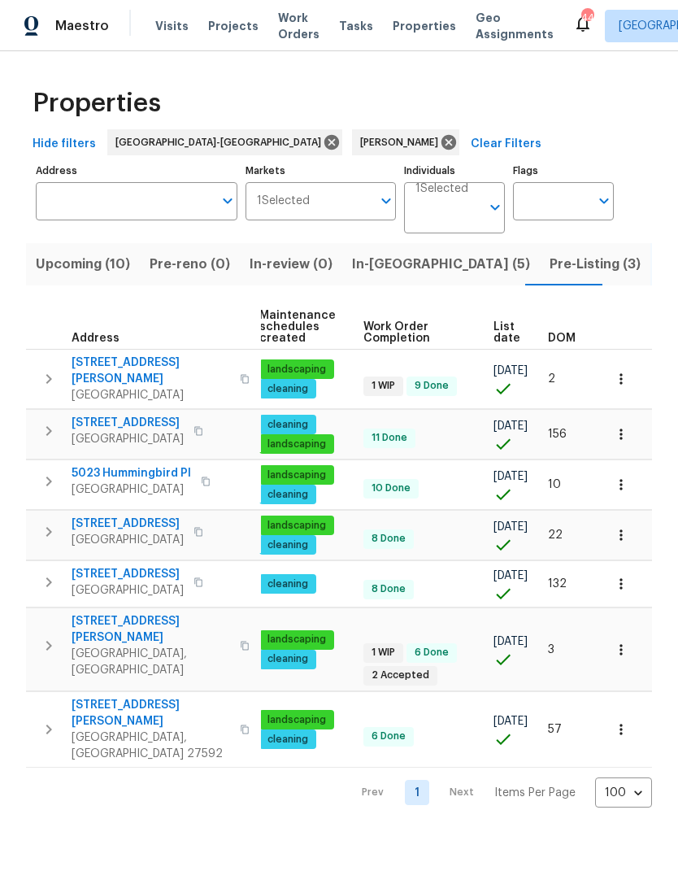
click at [664, 445] on div "Create Utility Ticket Admin Admin: Renovation Admin: Listing Admin: Closing Adm…" at bounding box center [339, 442] width 678 height 884
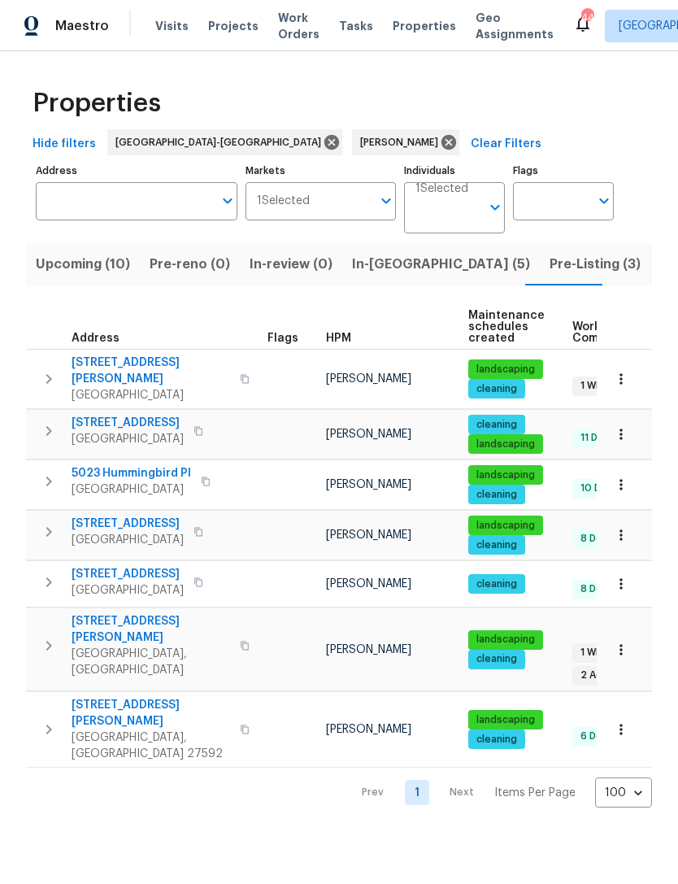
scroll to position [0, 0]
click at [550, 260] on span "Pre-Listing (3)" at bounding box center [595, 264] width 91 height 23
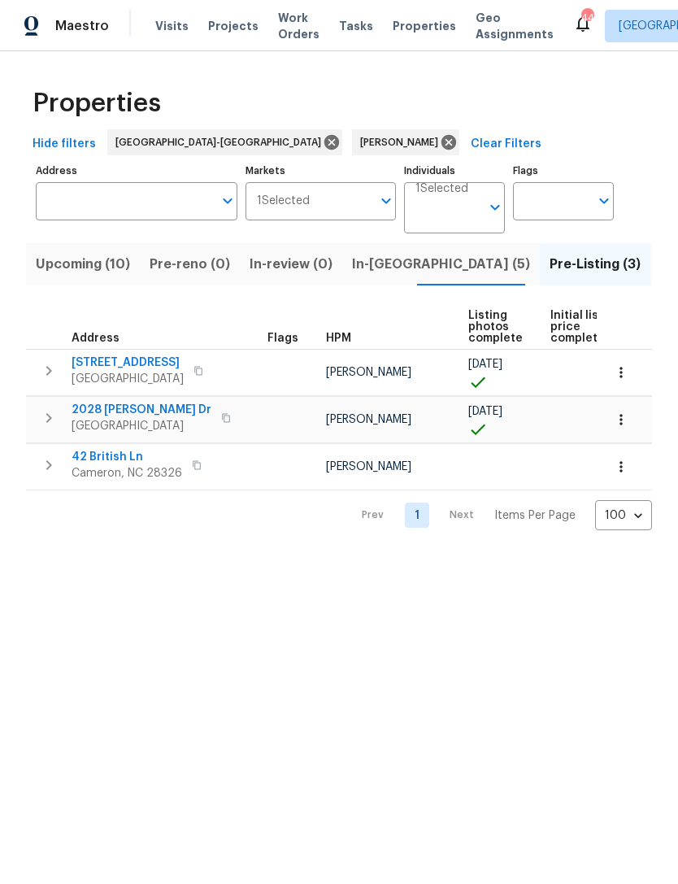
click at [660, 263] on span "Listed (7)" at bounding box center [690, 264] width 61 height 23
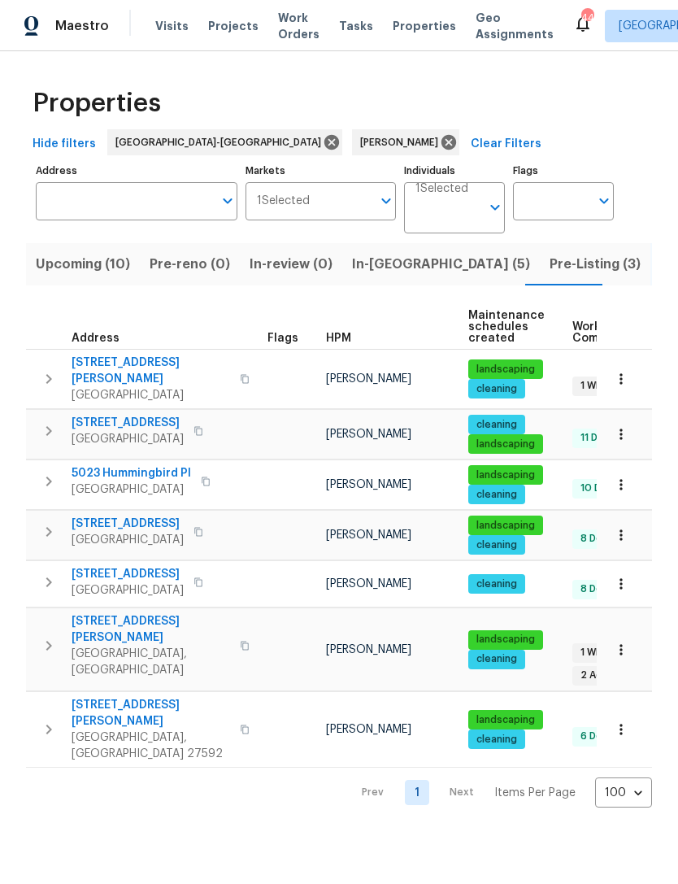
click at [94, 264] on span "Upcoming (10)" at bounding box center [83, 264] width 94 height 23
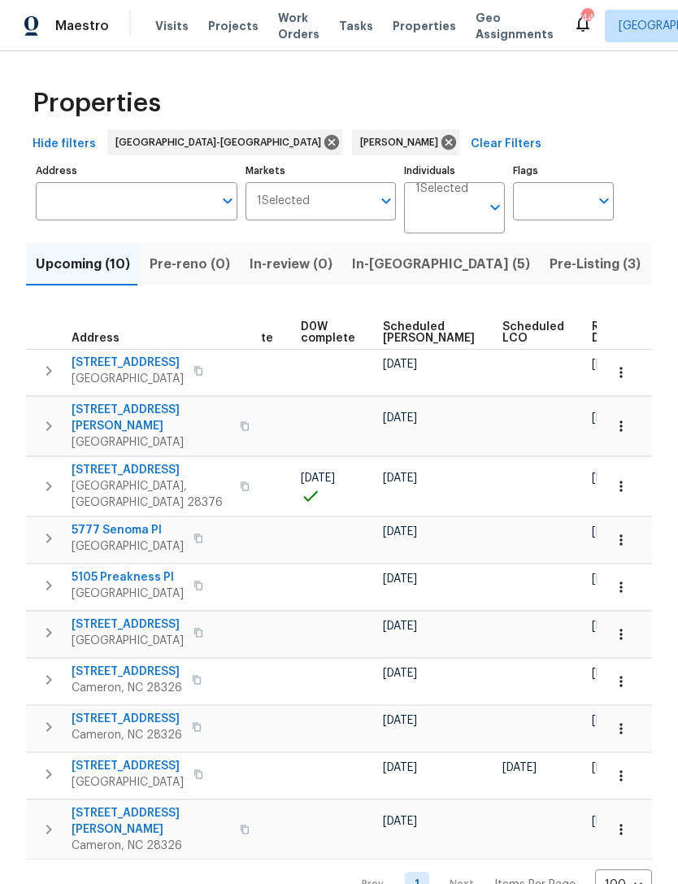
scroll to position [0, 409]
click at [404, 333] on span "Scheduled COE" at bounding box center [430, 332] width 92 height 23
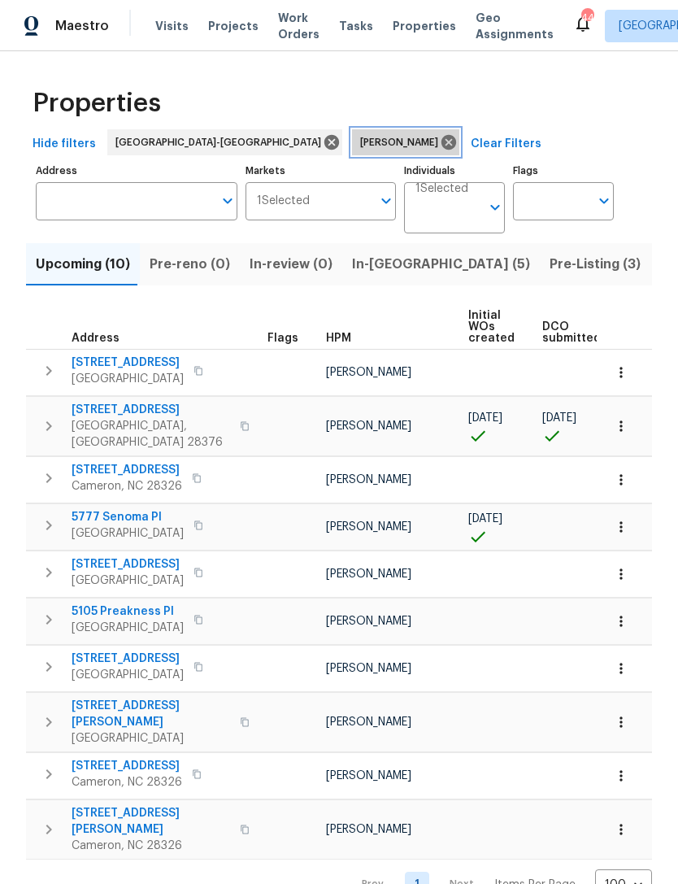
click at [440, 138] on icon at bounding box center [449, 142] width 18 height 18
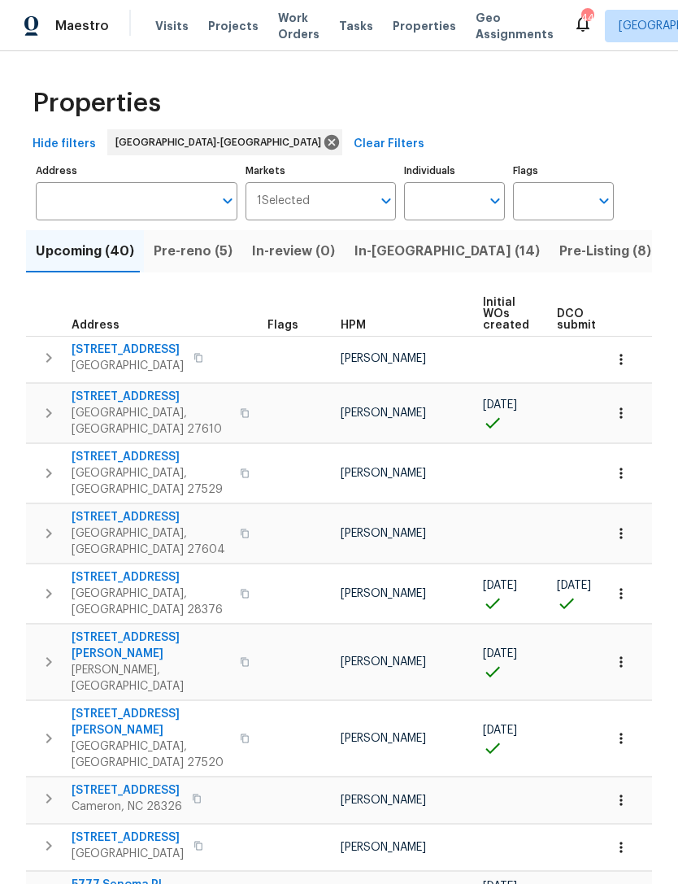
click at [376, 255] on span "In-reno (14)" at bounding box center [447, 251] width 185 height 23
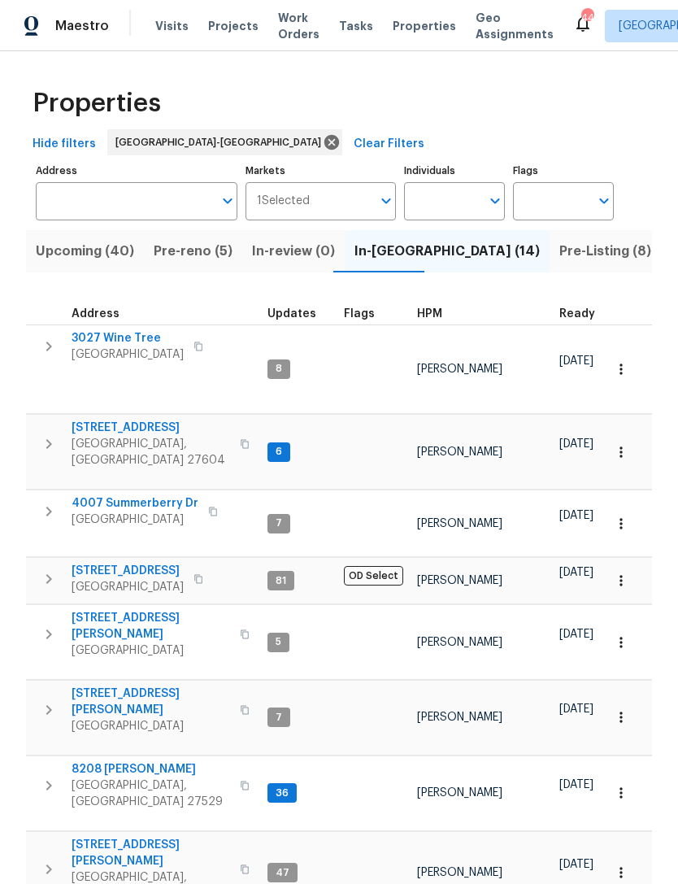
click at [197, 255] on span "Pre-reno (5)" at bounding box center [193, 251] width 79 height 23
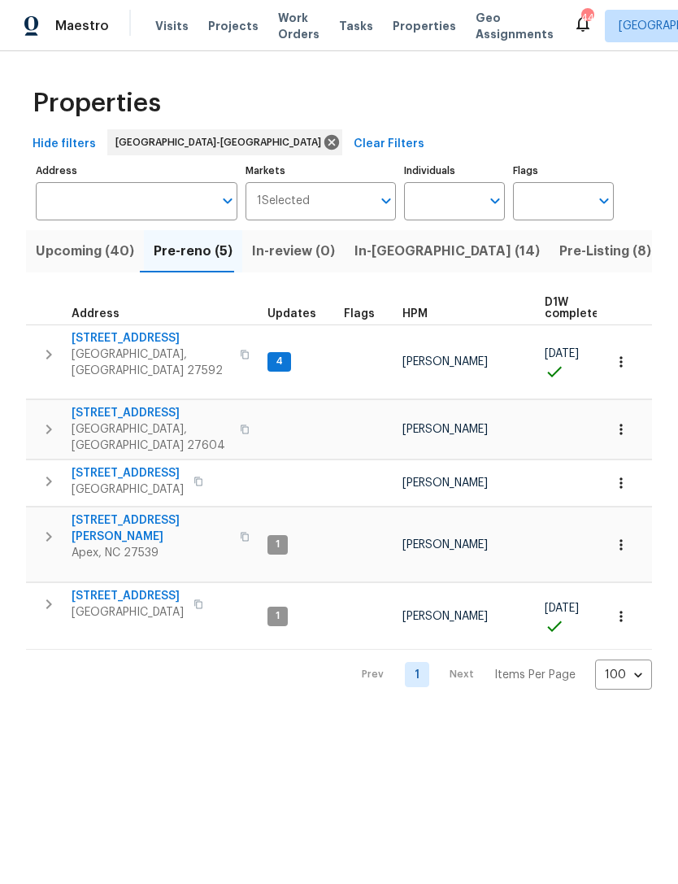
click at [441, 196] on input "Individuals" at bounding box center [442, 201] width 76 height 38
type input "P"
type input "Amanda horton"
click at [468, 257] on li "Amanda Horton" at bounding box center [454, 253] width 75 height 34
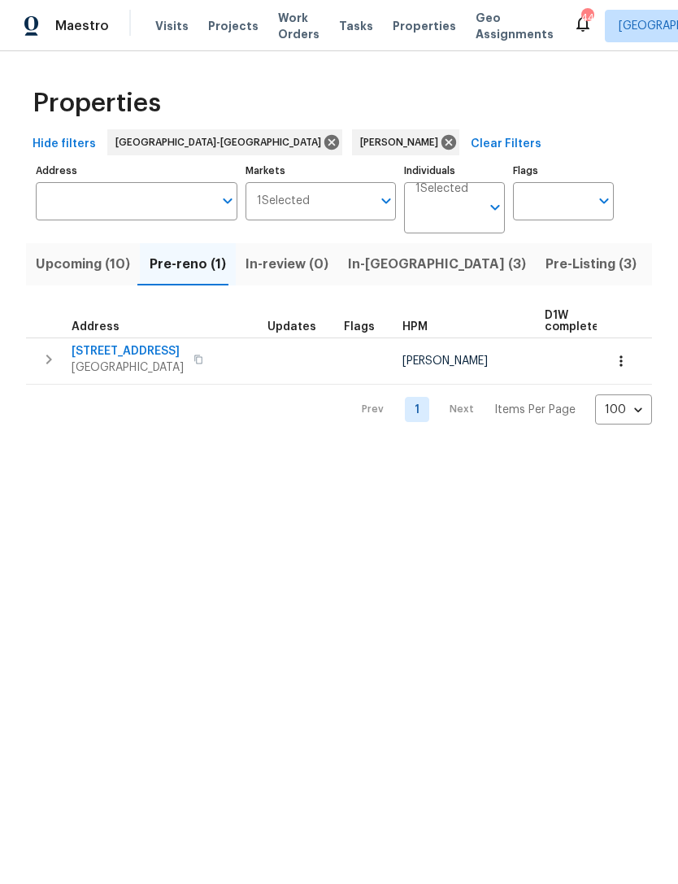
click at [89, 268] on span "Upcoming (10)" at bounding box center [83, 264] width 94 height 23
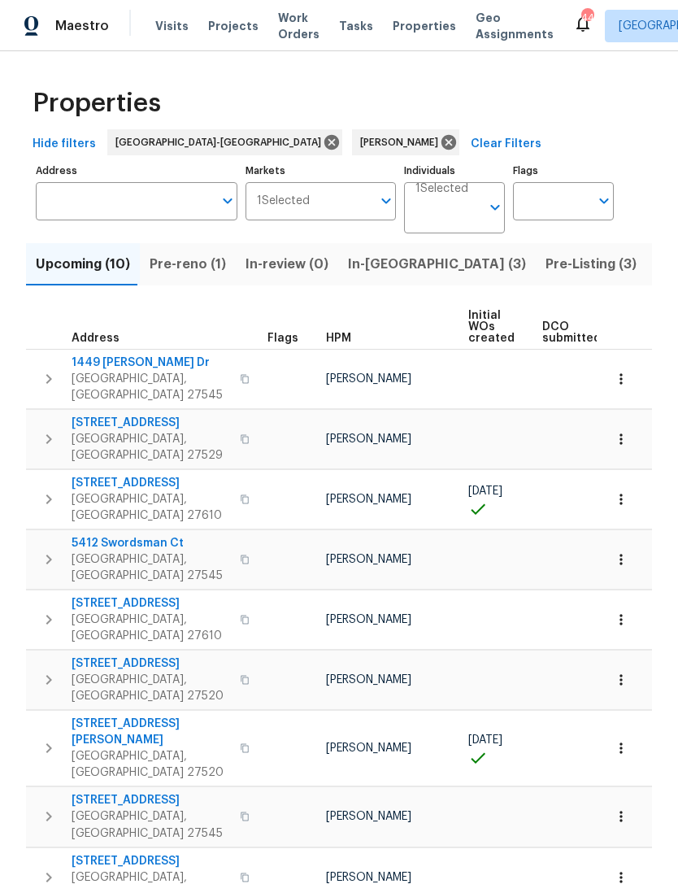
click at [192, 268] on span "Pre-reno (1)" at bounding box center [188, 264] width 76 height 23
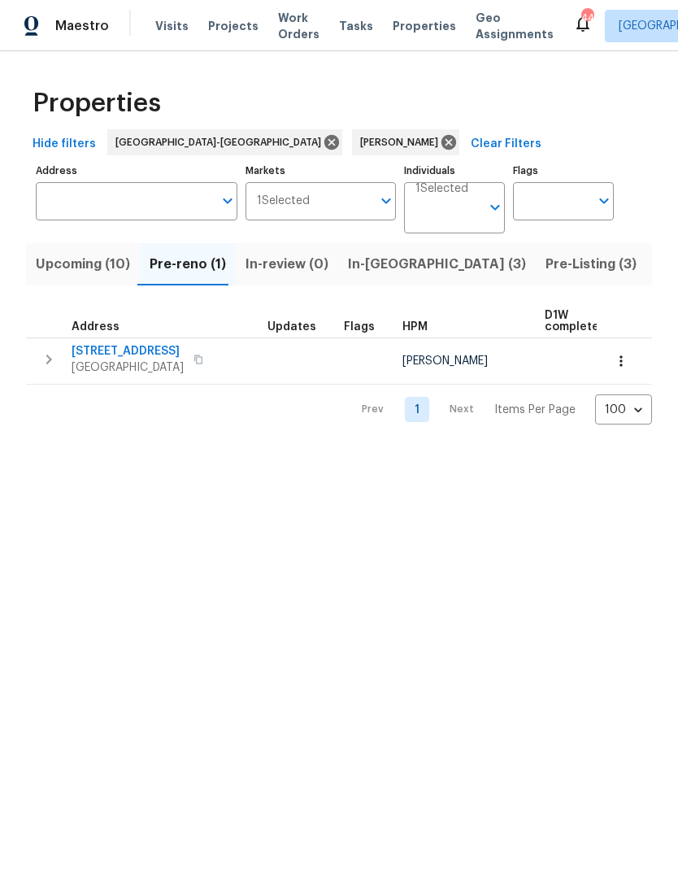
click at [372, 263] on span "In-reno (3)" at bounding box center [437, 264] width 178 height 23
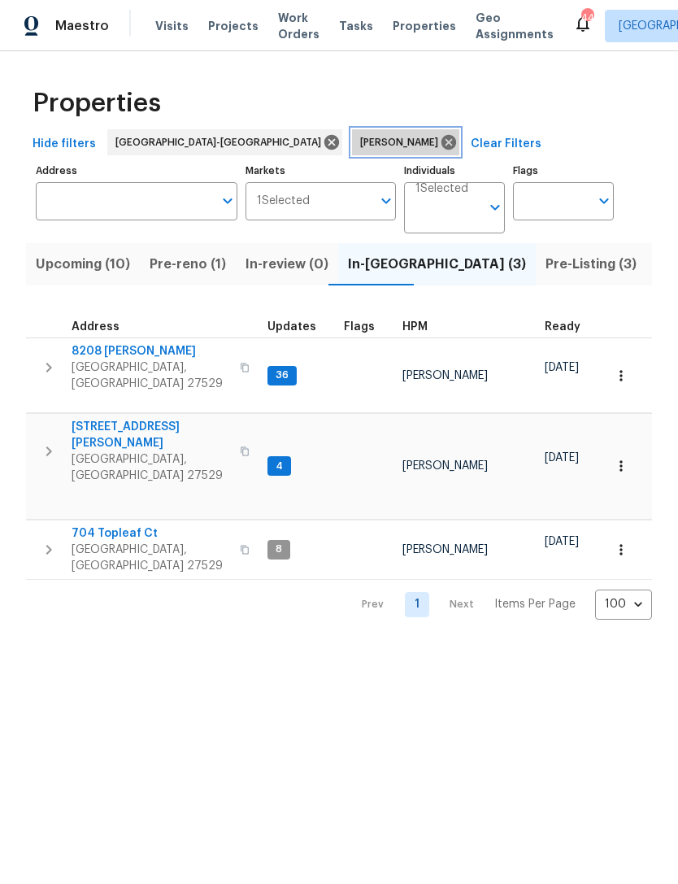
click at [442, 147] on icon at bounding box center [449, 142] width 15 height 15
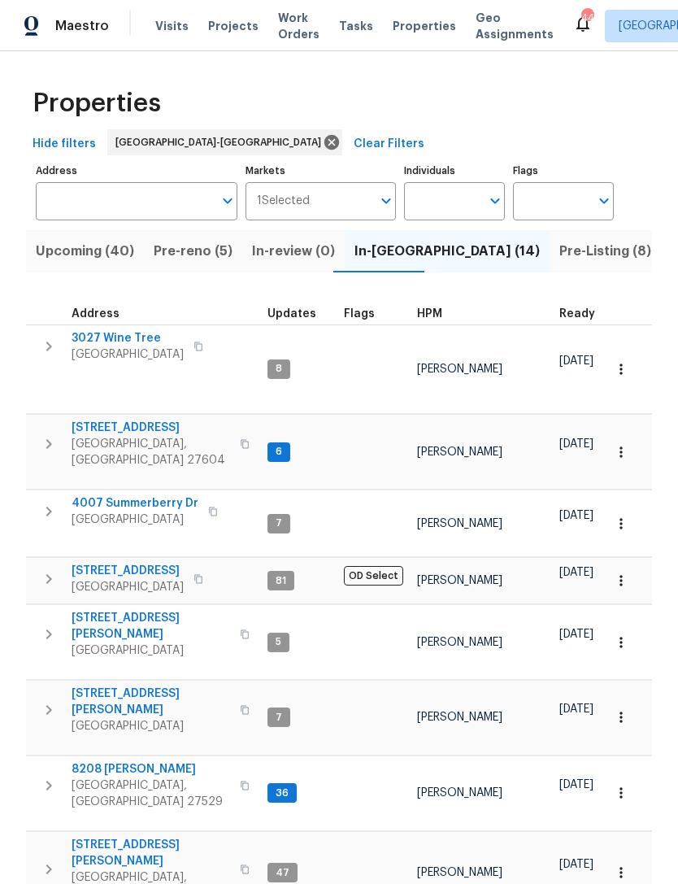
click at [437, 201] on input "Individuals" at bounding box center [442, 201] width 76 height 38
type input "wayne"
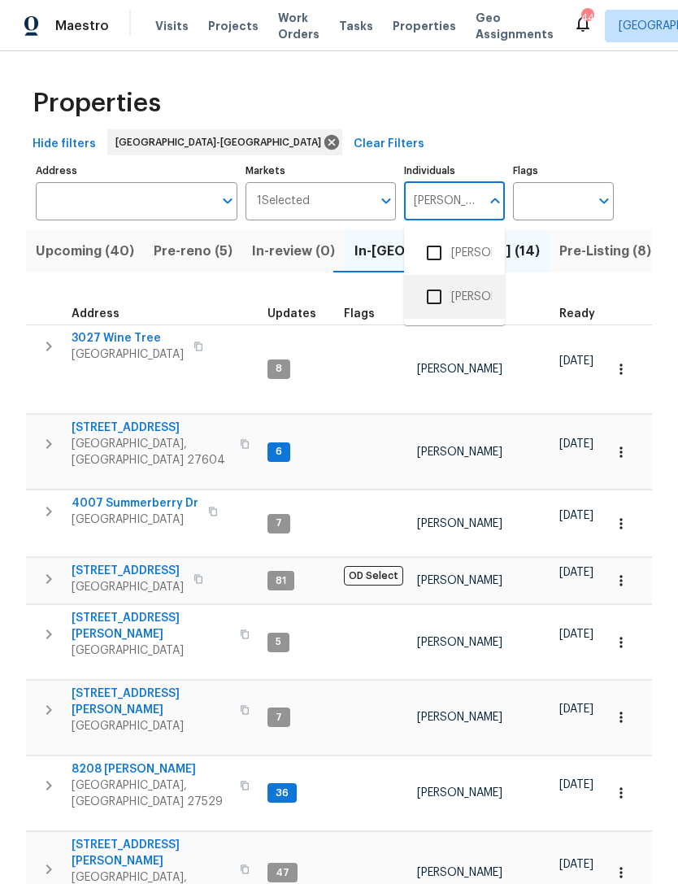
click at [481, 298] on li "Wayne Putnam" at bounding box center [454, 297] width 75 height 34
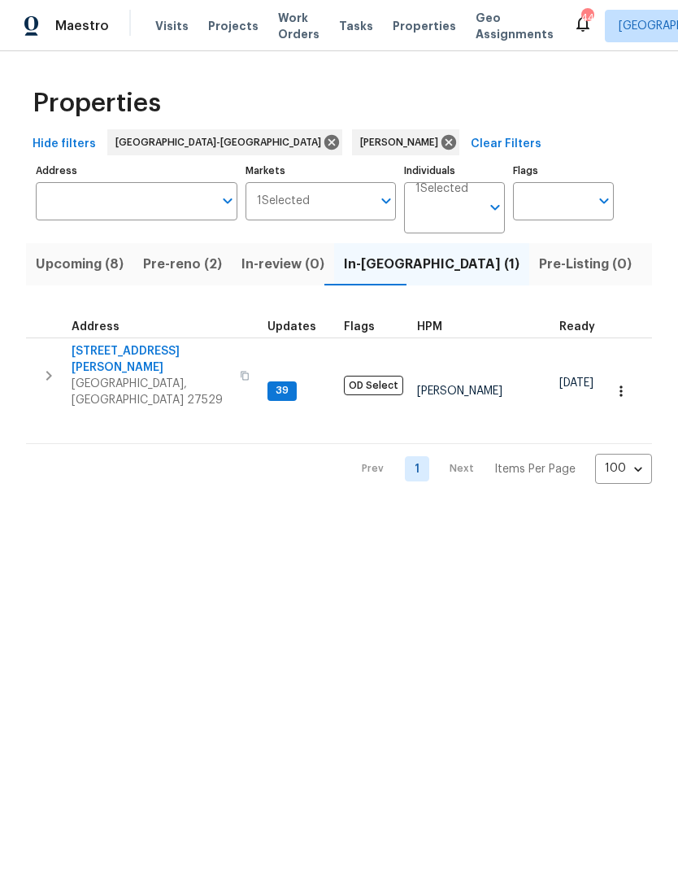
click at [186, 279] on button "Pre-reno (2)" at bounding box center [182, 264] width 98 height 42
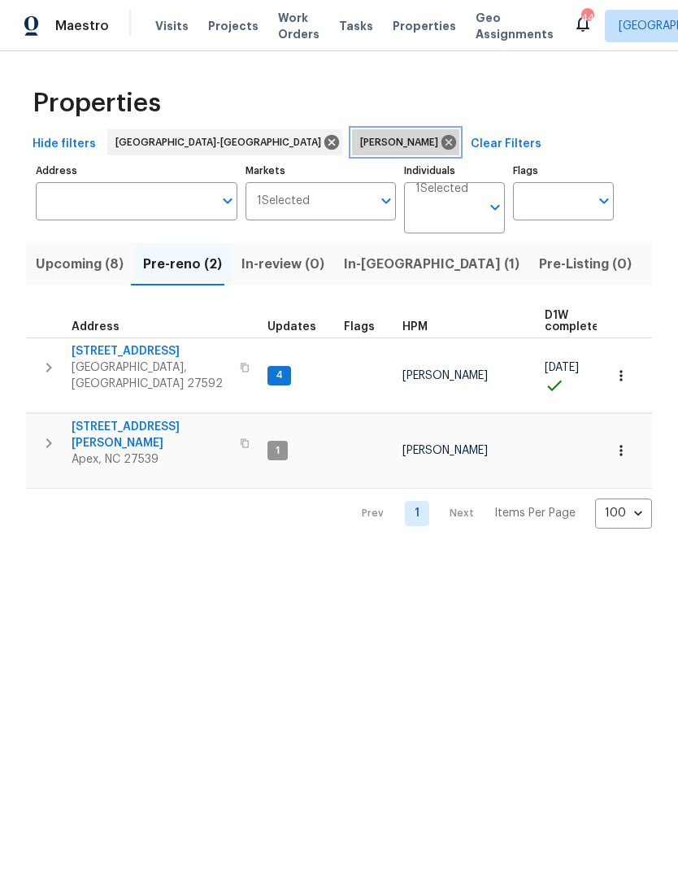
click at [440, 136] on icon at bounding box center [449, 142] width 18 height 18
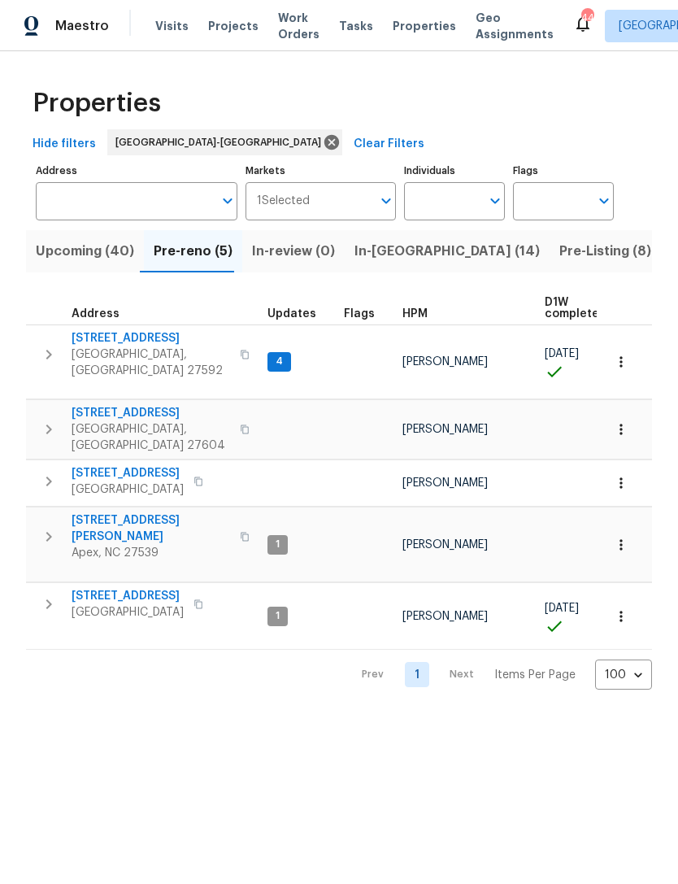
click at [439, 200] on input "Individuals" at bounding box center [442, 201] width 76 height 38
type input "Lee privette"
click at [465, 243] on li "Lee Privette" at bounding box center [454, 253] width 75 height 34
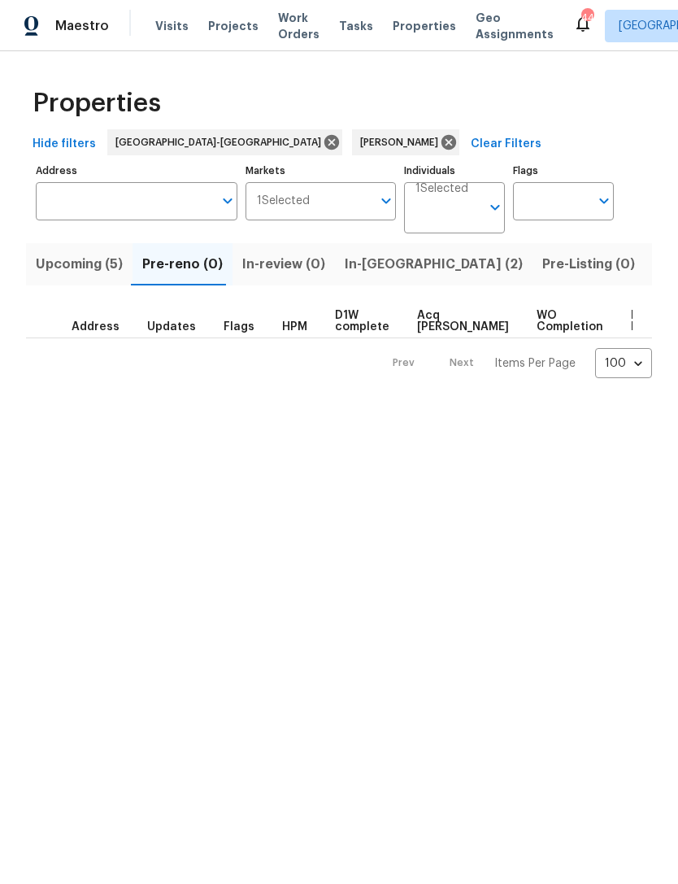
click at [87, 276] on button "Upcoming (5)" at bounding box center [79, 264] width 107 height 42
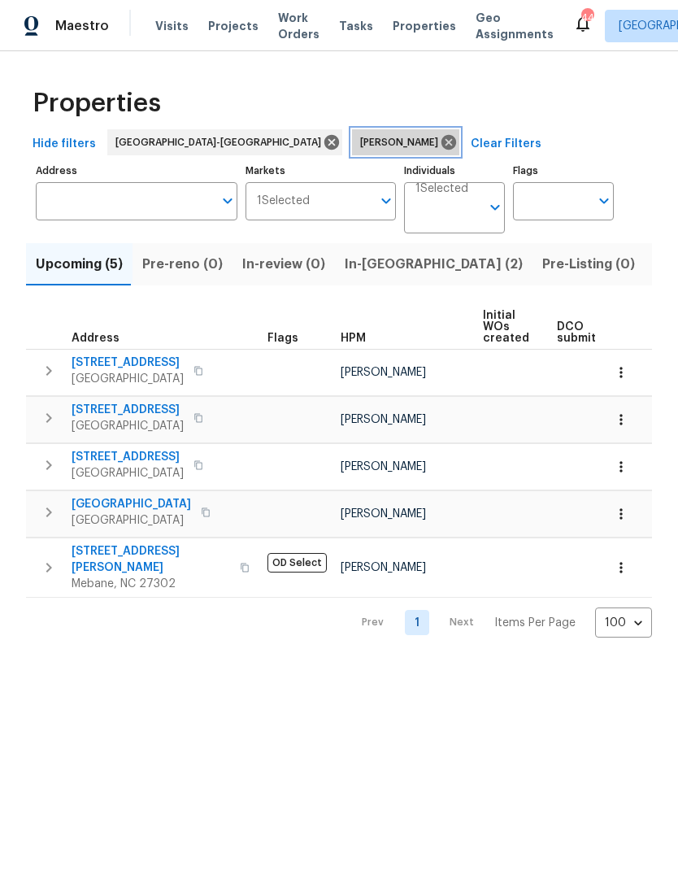
click at [442, 145] on icon at bounding box center [449, 142] width 15 height 15
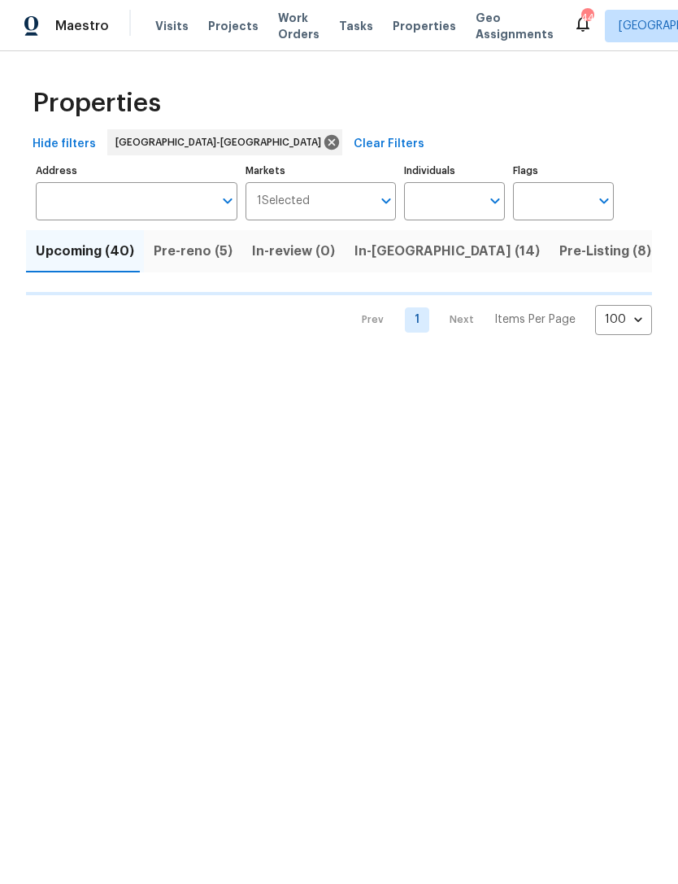
click at [449, 208] on input "Individuals" at bounding box center [442, 201] width 76 height 38
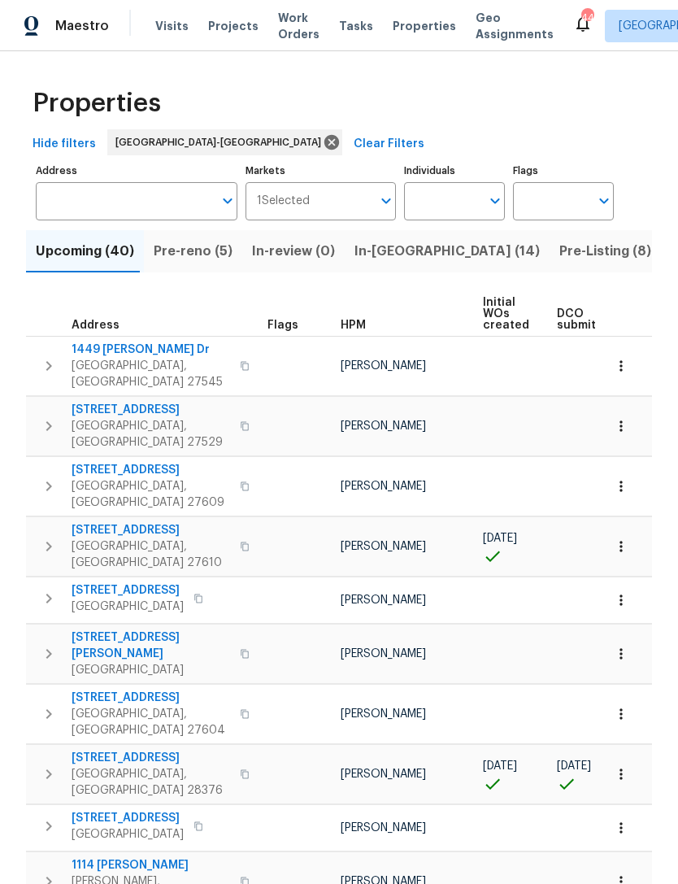
click at [440, 804] on td "Lee Privette" at bounding box center [405, 827] width 142 height 46
click at [454, 202] on input "Individuals" at bounding box center [442, 201] width 76 height 38
type input "joseph"
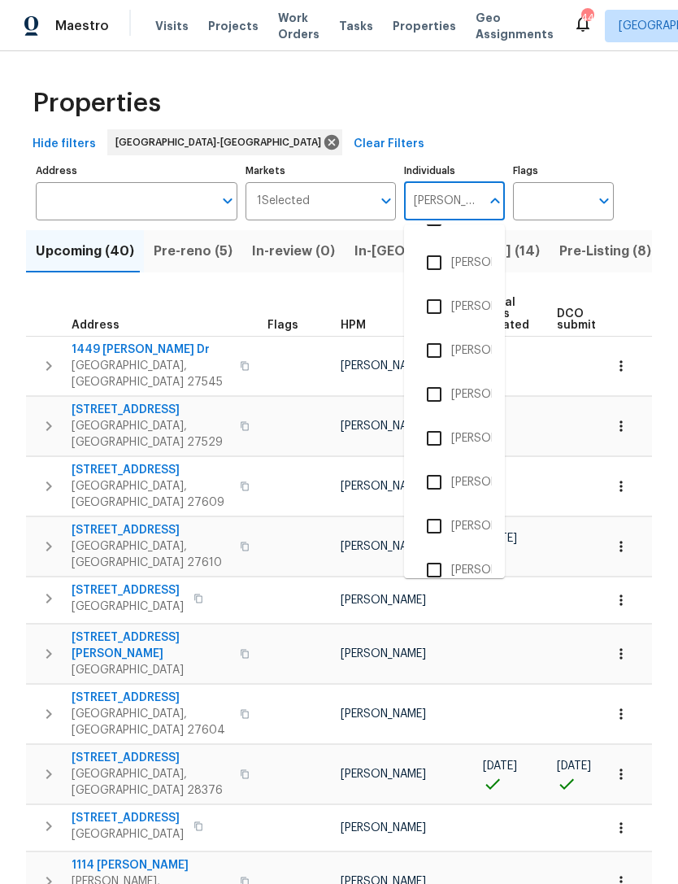
scroll to position [298, 0]
click at [464, 482] on li "Joseph White" at bounding box center [454, 482] width 75 height 34
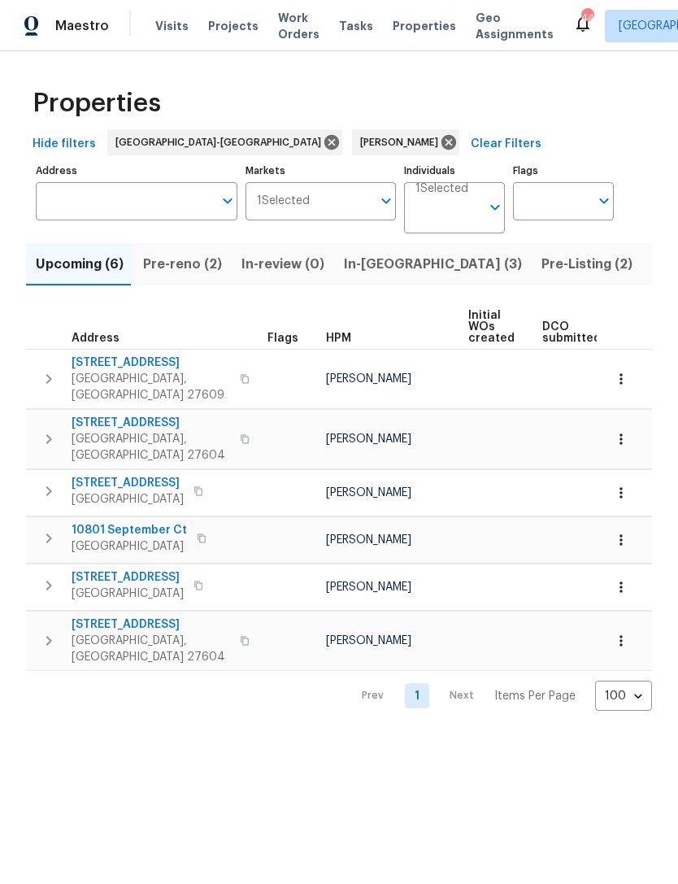
click at [184, 270] on span "Pre-reno (2)" at bounding box center [182, 264] width 79 height 23
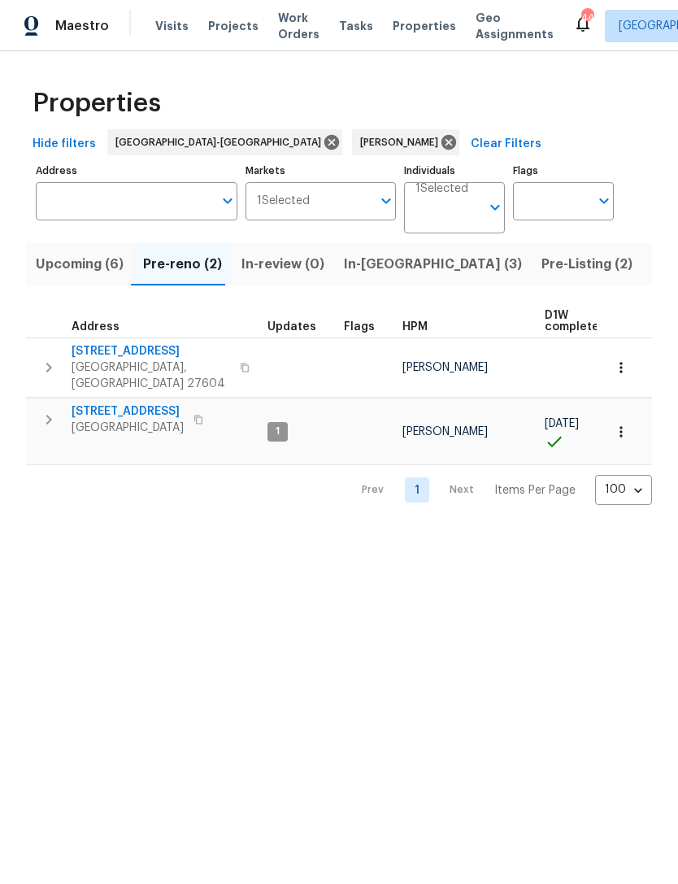
scroll to position [1, 0]
click at [94, 270] on span "Upcoming (6)" at bounding box center [80, 264] width 88 height 23
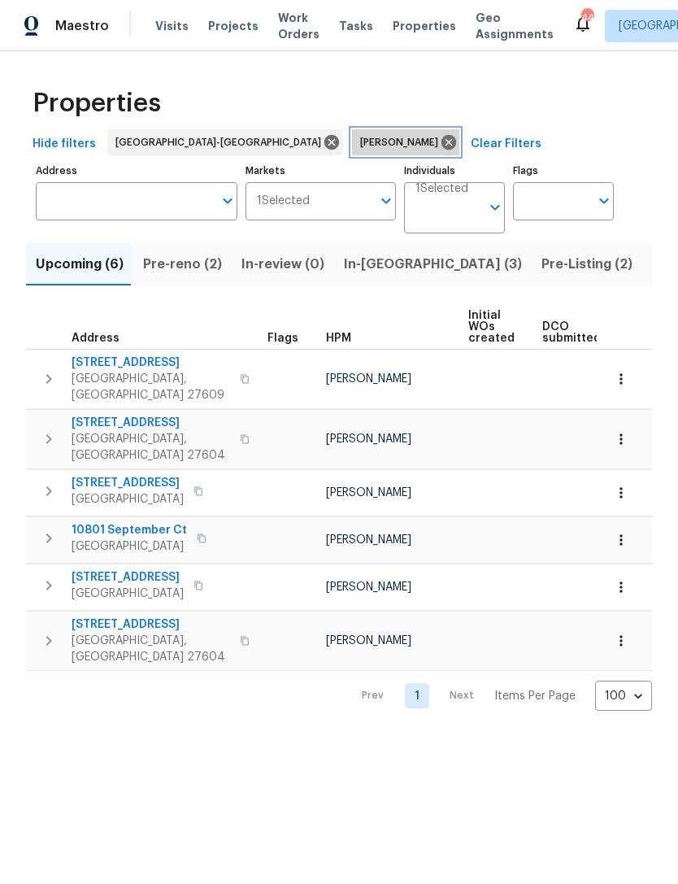
click at [442, 139] on icon at bounding box center [449, 142] width 15 height 15
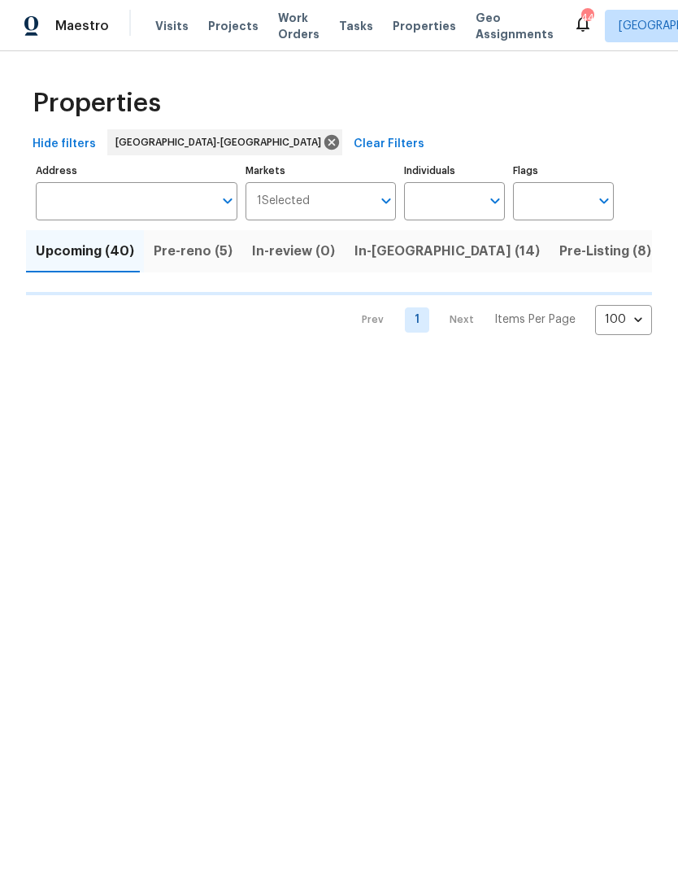
click at [442, 197] on input "Individuals" at bounding box center [442, 201] width 76 height 38
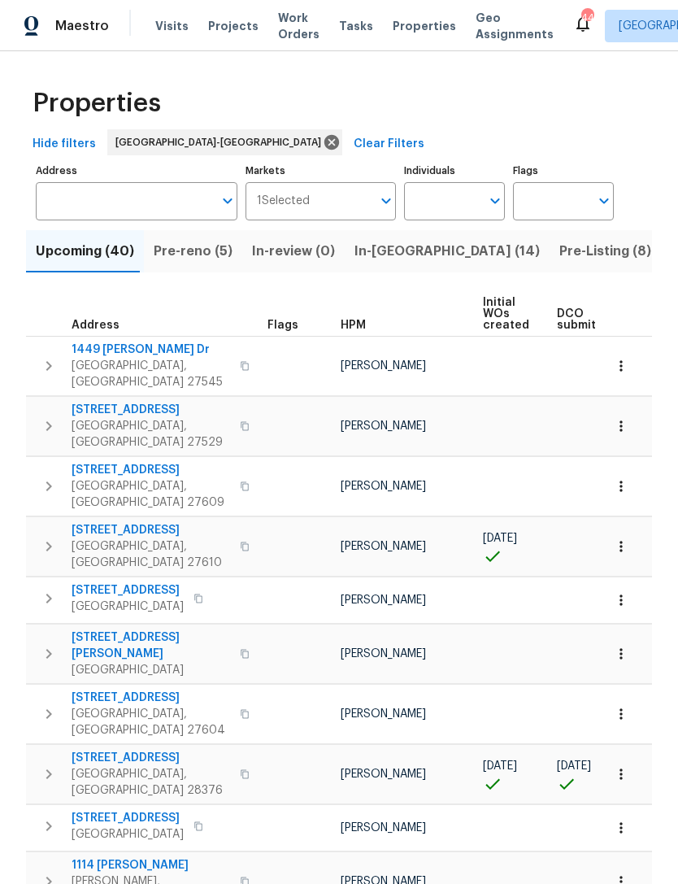
click at [436, 199] on input "Individuals" at bounding box center [442, 201] width 76 height 38
type input "Preston"
click at [450, 248] on input "checkbox" at bounding box center [434, 253] width 34 height 34
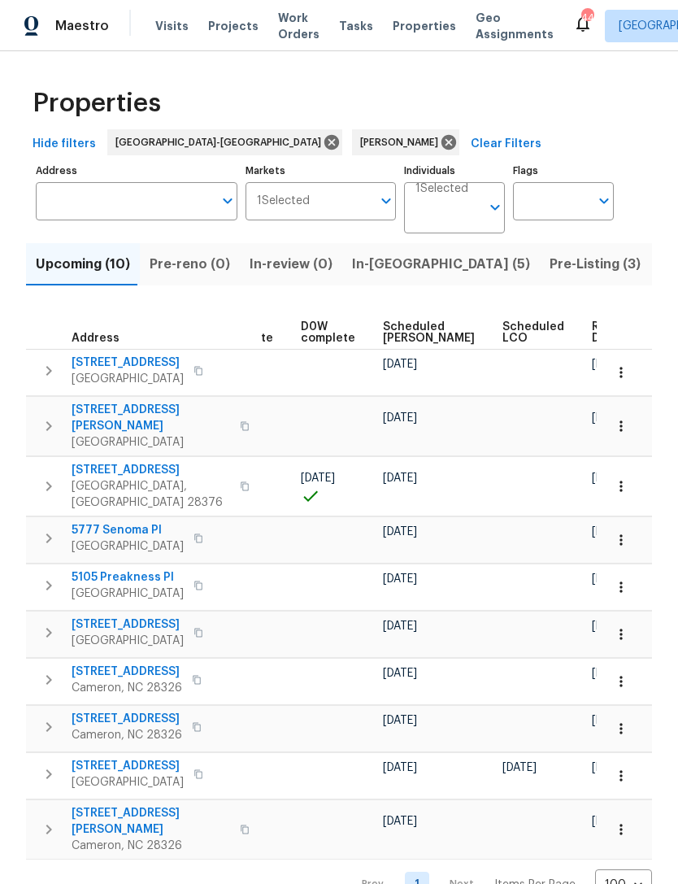
scroll to position [0, 409]
click at [408, 343] on span "Scheduled COE" at bounding box center [430, 332] width 92 height 23
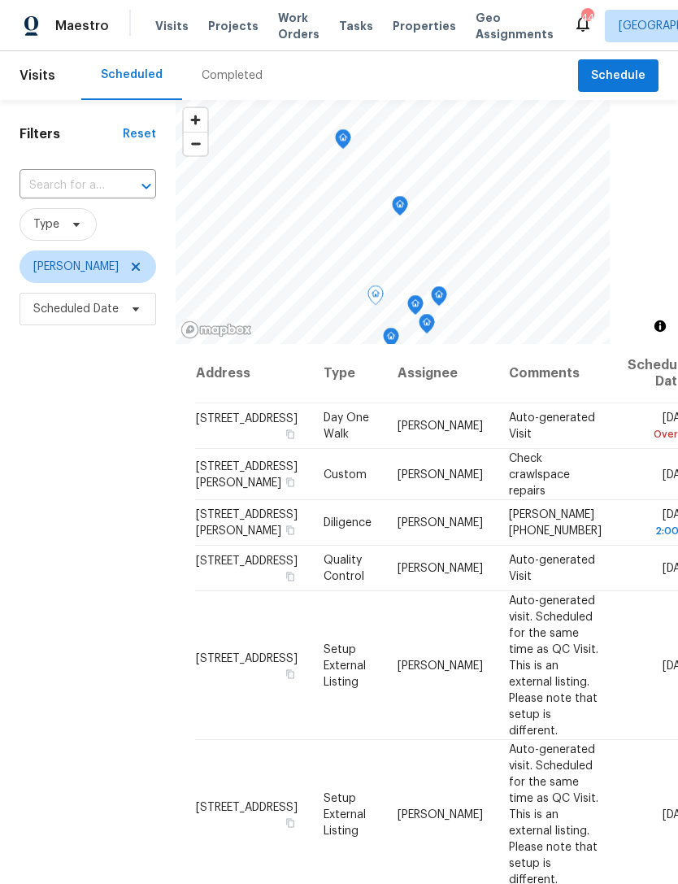
click at [228, 537] on span "[STREET_ADDRESS][PERSON_NAME]" at bounding box center [247, 523] width 102 height 28
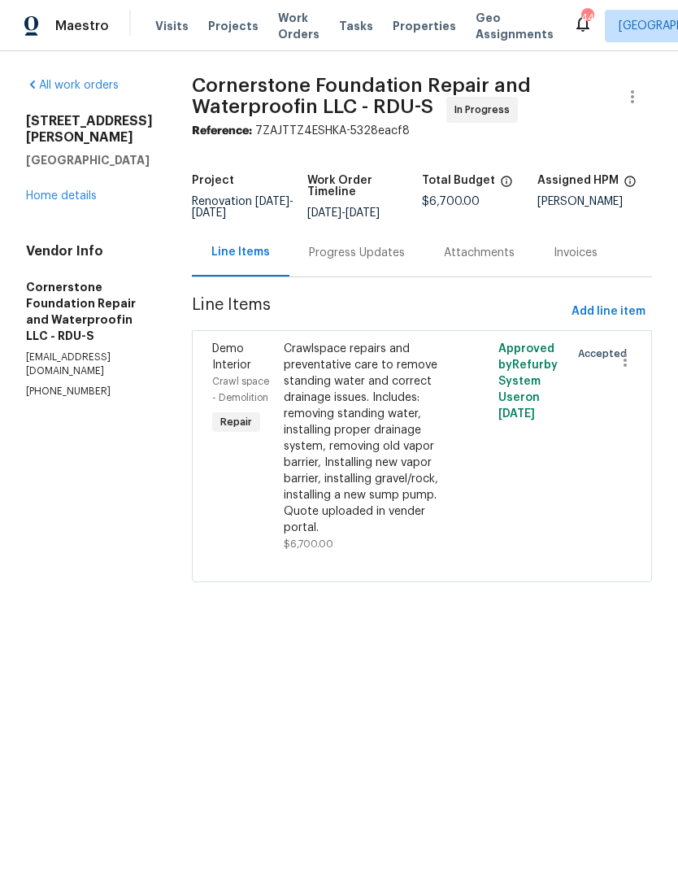
click at [76, 202] on link "Home details" at bounding box center [61, 195] width 71 height 11
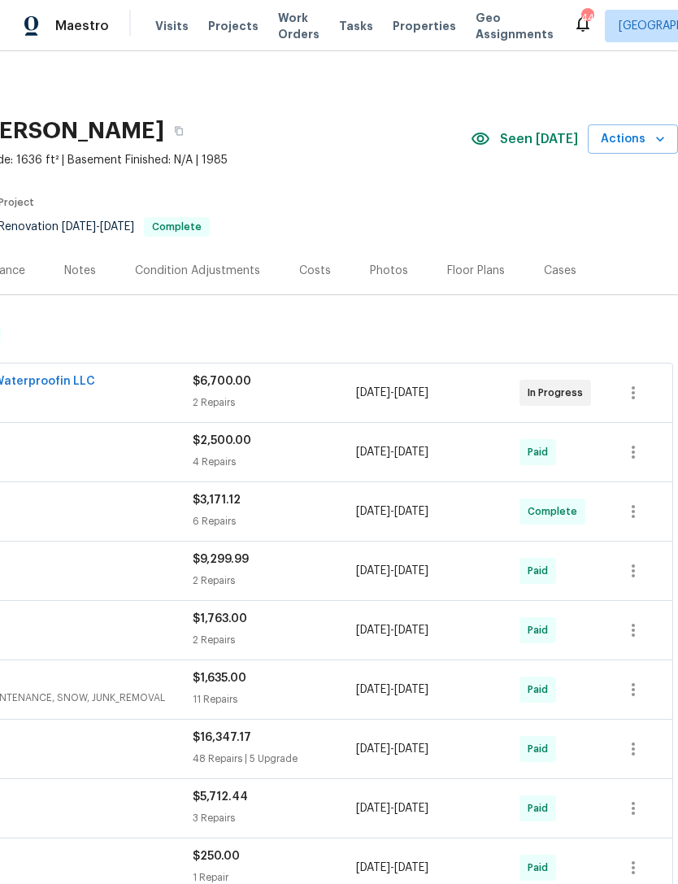
scroll to position [0, 241]
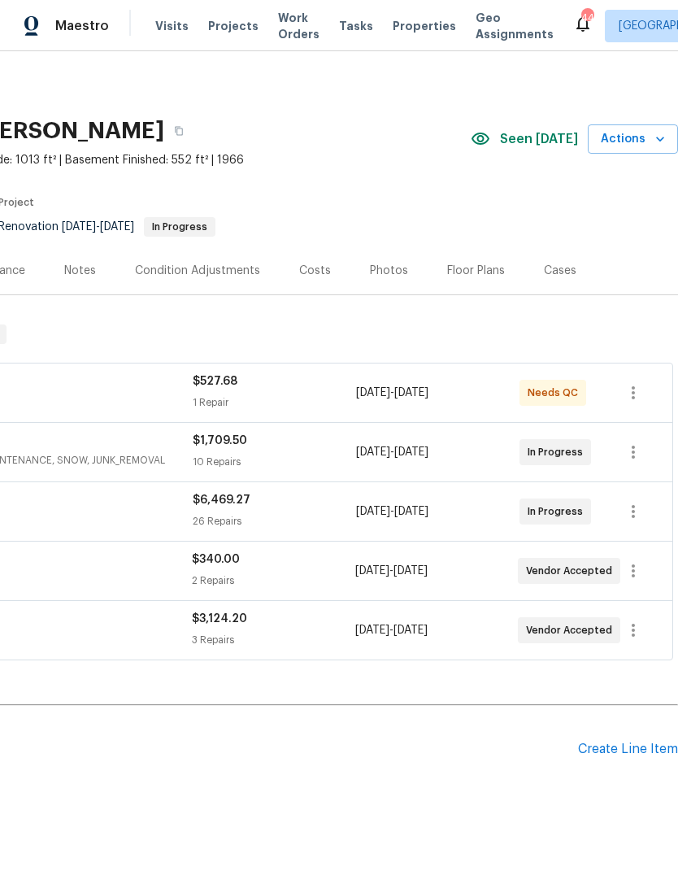
scroll to position [0, 241]
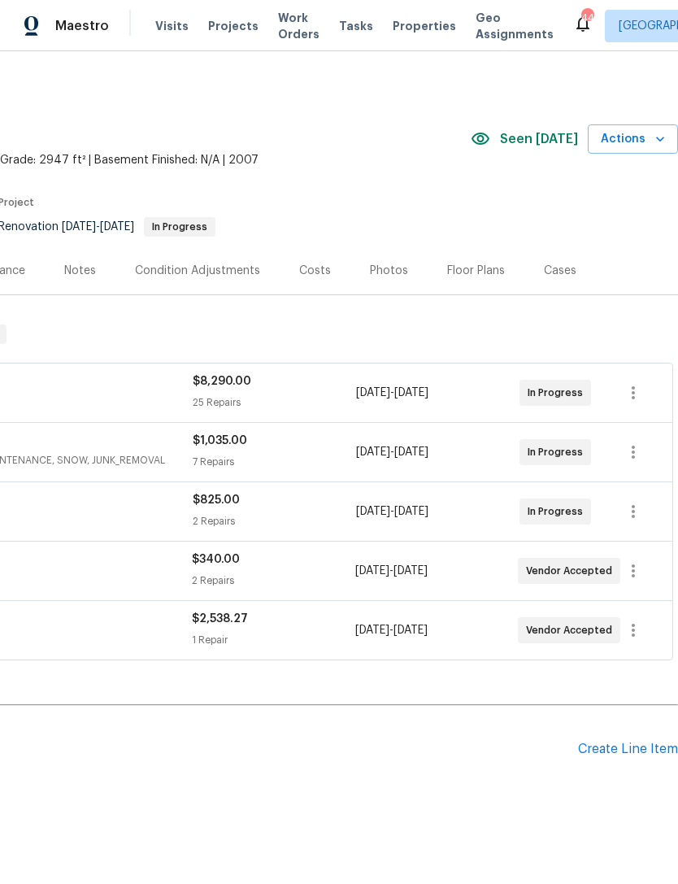
scroll to position [0, 241]
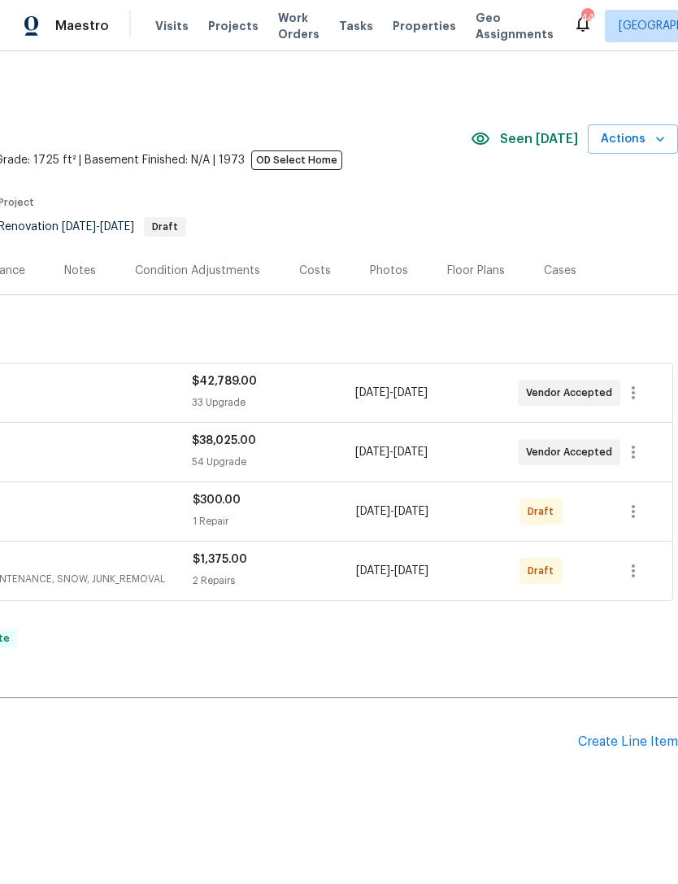
scroll to position [0, 241]
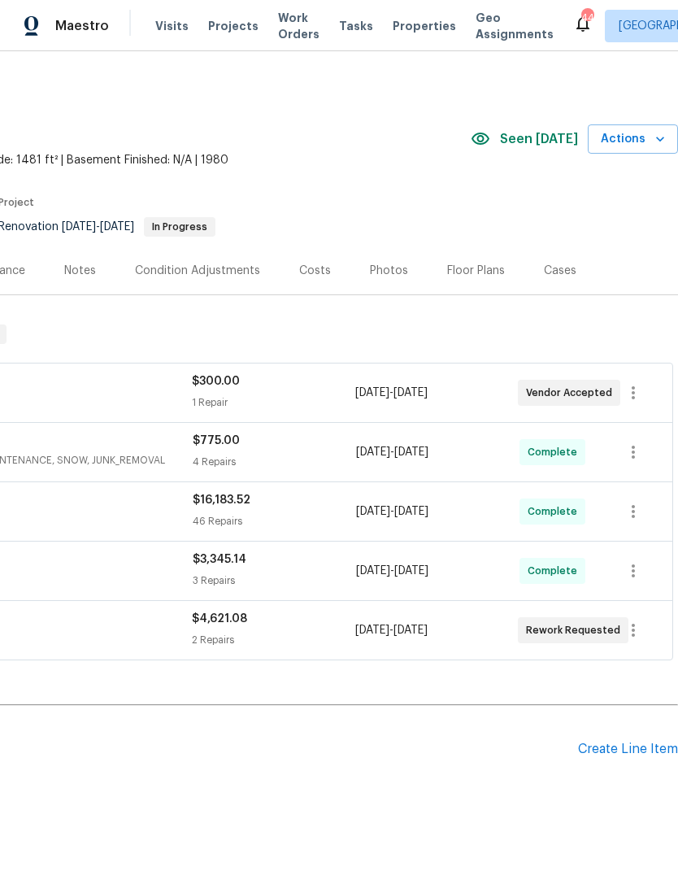
scroll to position [0, 241]
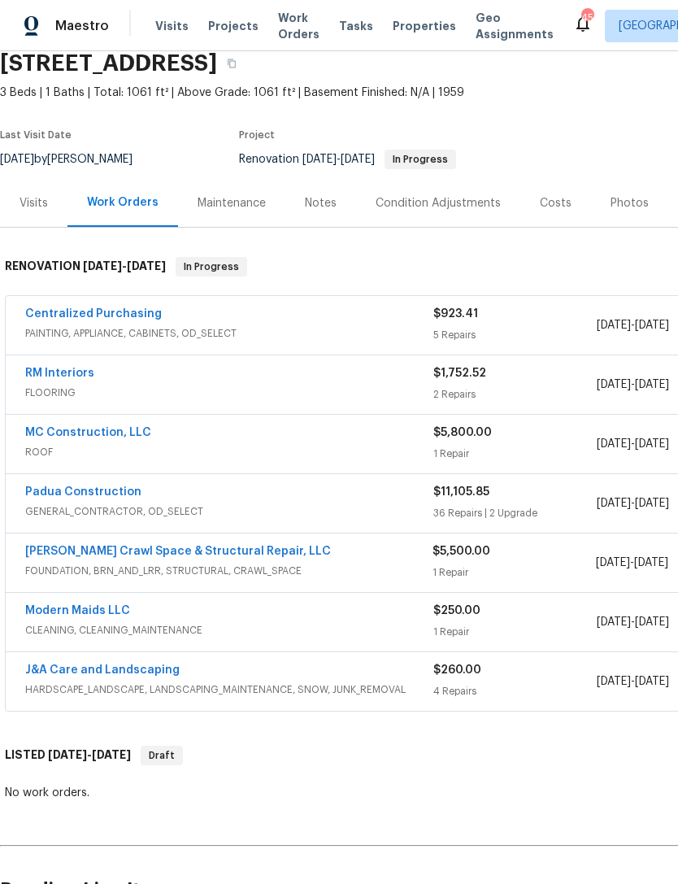
scroll to position [68, 0]
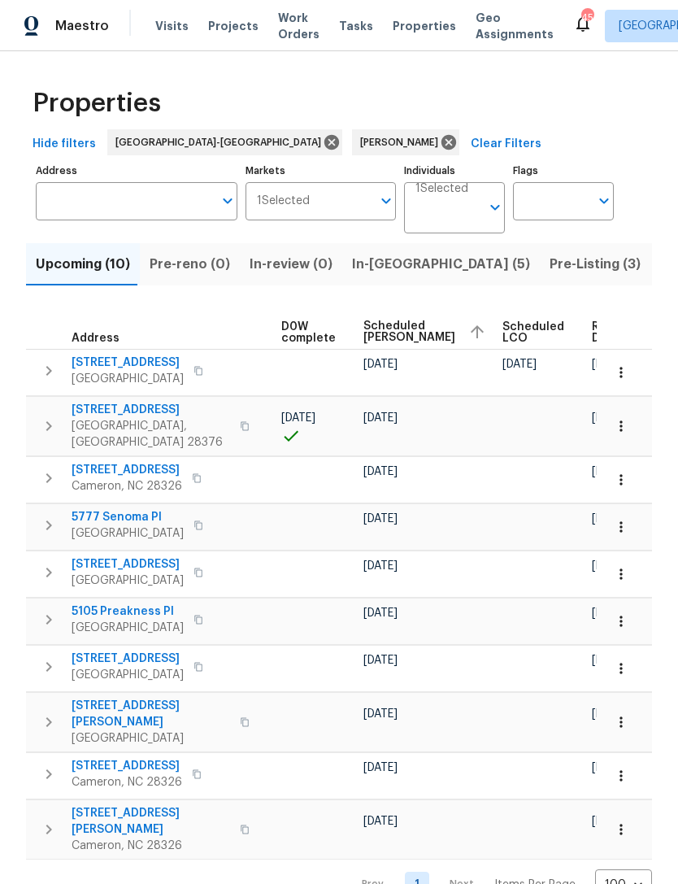
scroll to position [0, 429]
